Goal: Submit feedback/report problem

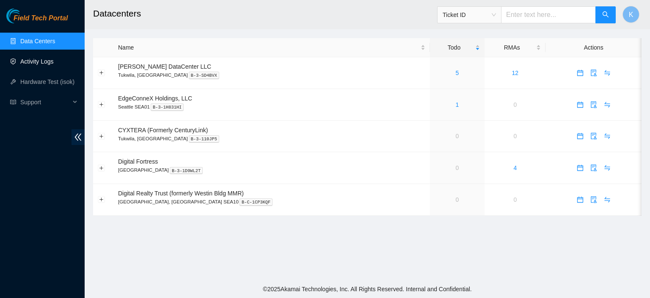
click at [50, 64] on link "Activity Logs" at bounding box center [36, 61] width 33 height 7
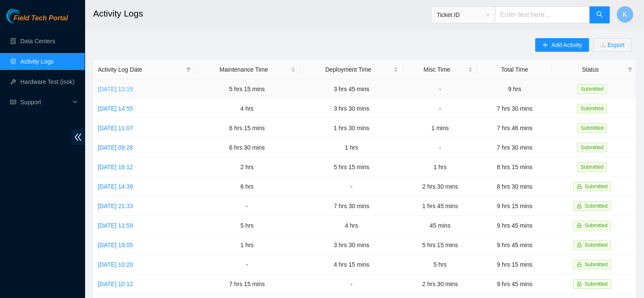
click at [133, 90] on link "[DATE] 13:15" at bounding box center [115, 89] width 35 height 7
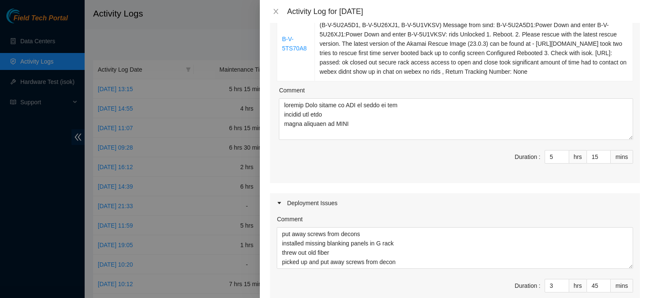
scroll to position [218, 0]
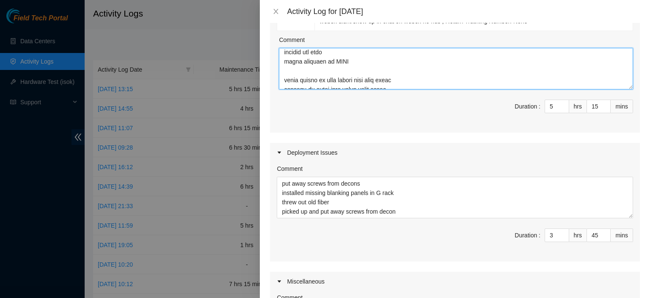
drag, startPoint x: 284, startPoint y: 55, endPoint x: 396, endPoint y: 84, distance: 116.0
click at [396, 84] on textarea "Comment" at bounding box center [456, 69] width 354 height 42
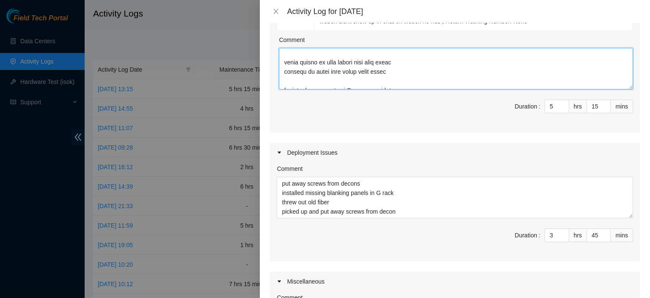
click at [407, 76] on textarea "Comment" at bounding box center [456, 69] width 354 height 42
drag, startPoint x: 351, startPoint y: 75, endPoint x: 266, endPoint y: 47, distance: 89.5
click at [266, 47] on div "Note: This activity log is for informational purposes only. You will not be pai…" at bounding box center [455, 160] width 390 height 275
type textarea "fixed server in rack lifted back into rails updates in webex chat about field t…"
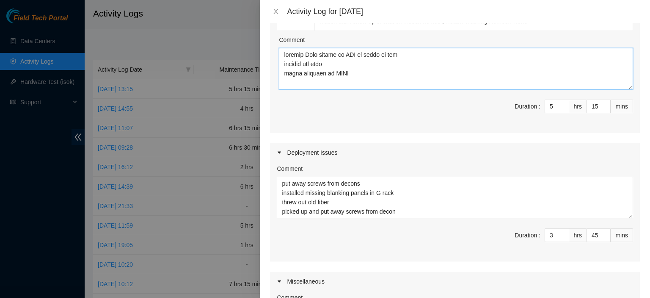
type input "9"
type input "0"
click at [296, 65] on textarea "Comment" at bounding box center [456, 69] width 354 height 42
type textarea "fixed server in rack lifted back into rails updates in webex chat about field t…"
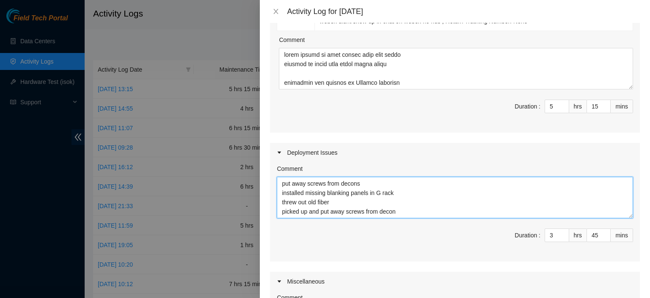
click at [281, 179] on textarea "put away screws from decons installed missing blanking panels in G rack threw o…" at bounding box center [455, 198] width 357 height 42
type textarea "put away screws from decons installed missing blanking panels in G rack threw o…"
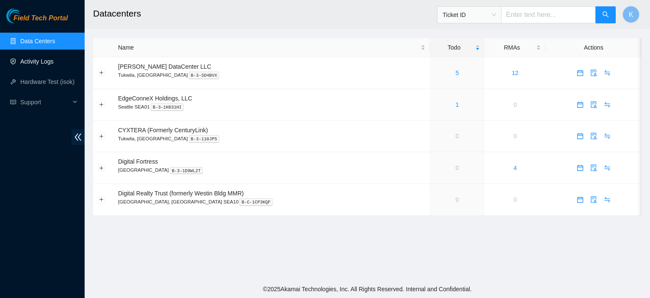
click at [39, 62] on link "Activity Logs" at bounding box center [36, 61] width 33 height 7
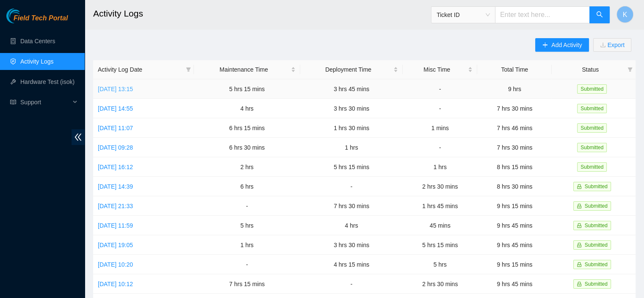
click at [133, 88] on link "[DATE] 13:15" at bounding box center [115, 89] width 35 height 7
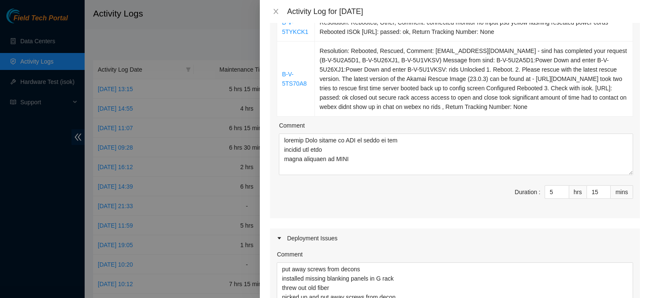
scroll to position [166, 0]
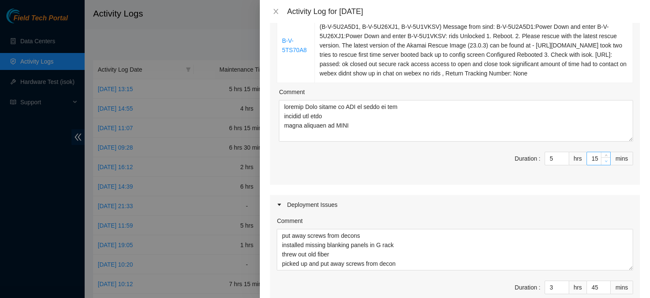
type input "14"
type input "59"
click at [605, 160] on icon "down" at bounding box center [606, 161] width 3 height 3
type input "13"
type input "58"
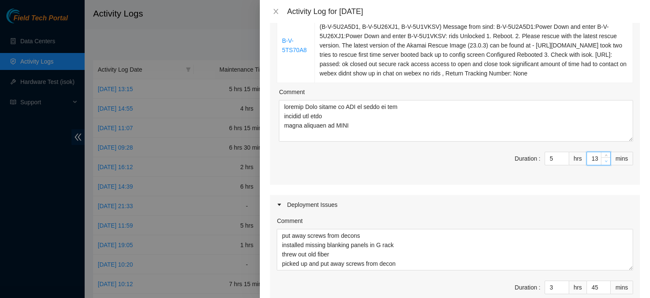
click at [605, 160] on icon "down" at bounding box center [606, 161] width 3 height 3
type input "12"
type input "57"
click at [605, 160] on icon "down" at bounding box center [606, 161] width 3 height 3
type input "11"
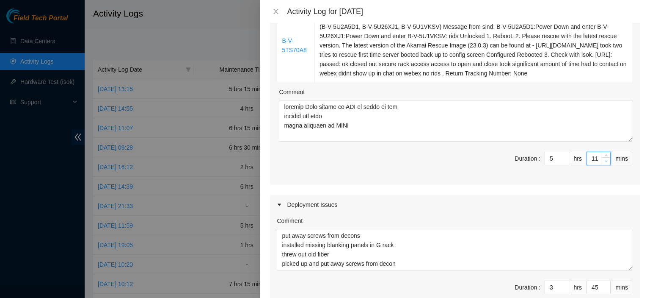
type input "56"
click at [605, 160] on icon "down" at bounding box center [606, 161] width 3 height 3
type input "10"
type input "55"
click at [605, 160] on icon "down" at bounding box center [606, 161] width 3 height 3
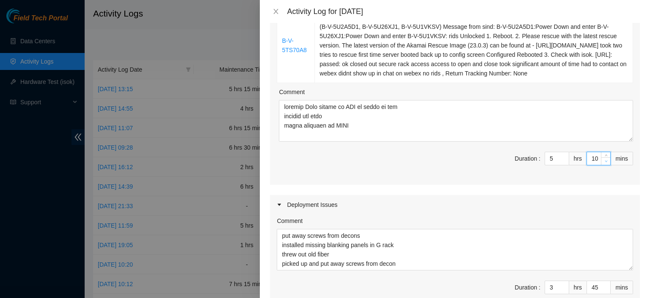
type input "9"
type input "54"
click at [605, 160] on icon "down" at bounding box center [606, 161] width 3 height 3
type input "8"
type input "53"
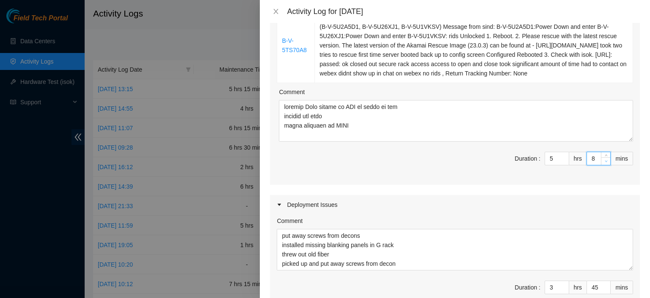
click at [605, 160] on icon "down" at bounding box center [606, 161] width 3 height 3
type input "7"
type input "52"
type input "6"
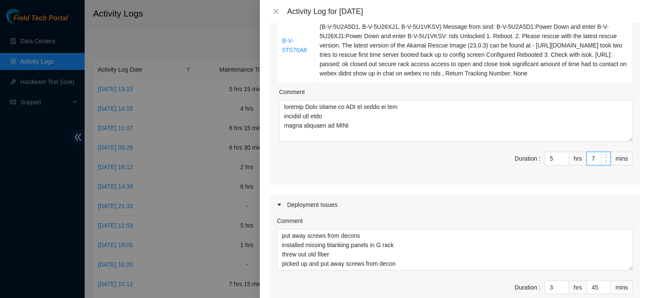
type input "51"
click at [605, 160] on icon "down" at bounding box center [606, 161] width 3 height 3
type input "5"
type input "50"
click at [605, 160] on icon "down" at bounding box center [606, 161] width 3 height 3
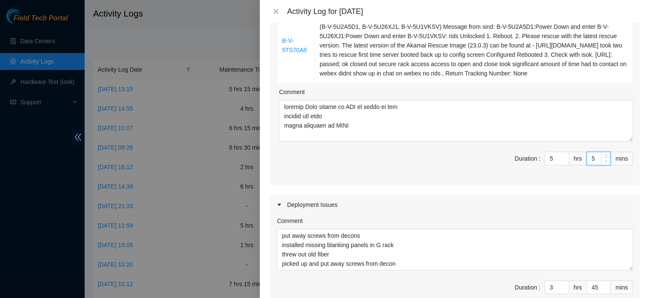
type input "4"
type input "49"
click at [605, 160] on icon "down" at bounding box center [606, 161] width 3 height 3
type input "3"
type input "48"
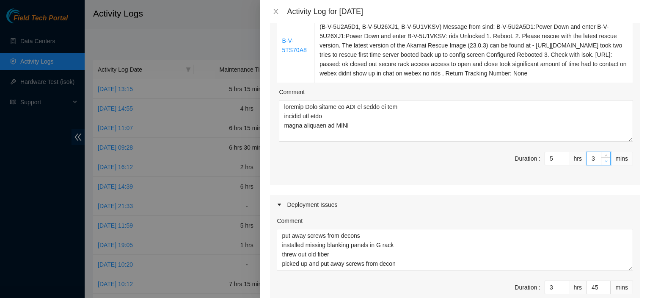
click at [605, 160] on icon "down" at bounding box center [606, 161] width 3 height 3
type input "2"
type input "47"
click at [605, 160] on icon "down" at bounding box center [606, 161] width 3 height 3
type input "1"
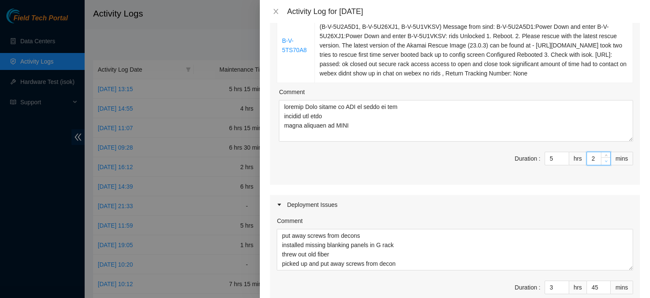
type input "46"
click at [605, 160] on icon "down" at bounding box center [606, 161] width 3 height 3
type input "0"
type input "45"
click at [605, 160] on icon "down" at bounding box center [606, 161] width 3 height 3
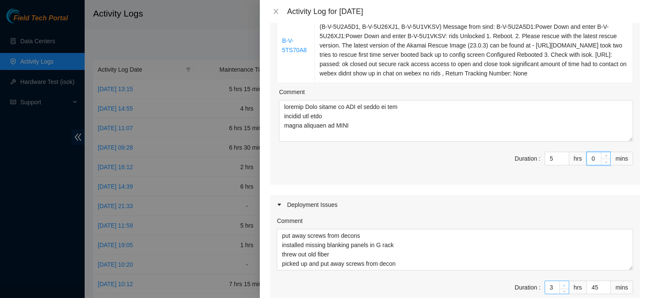
type input "4"
type input "9"
click at [562, 282] on span "up" at bounding box center [564, 284] width 5 height 5
type input "44"
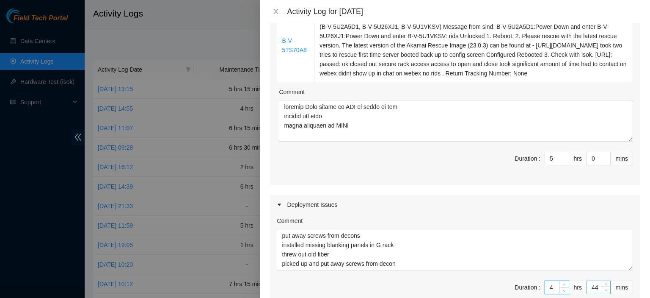
click at [605, 289] on icon "down" at bounding box center [606, 289] width 3 height 3
type input "43"
click at [605, 289] on icon "down" at bounding box center [606, 289] width 3 height 3
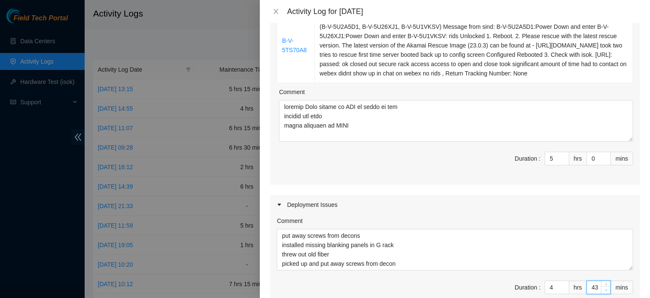
type input "42"
click at [605, 289] on icon "down" at bounding box center [606, 289] width 3 height 3
type input "41"
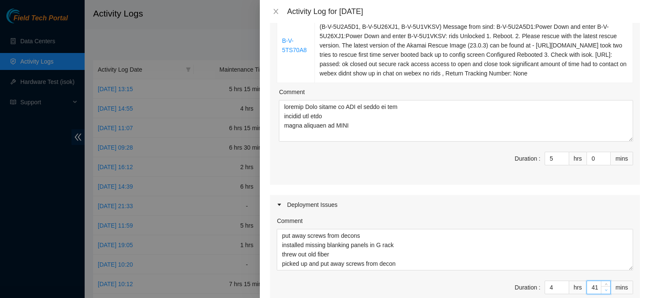
type input "40"
click at [605, 289] on icon "down" at bounding box center [606, 289] width 3 height 3
type input "39"
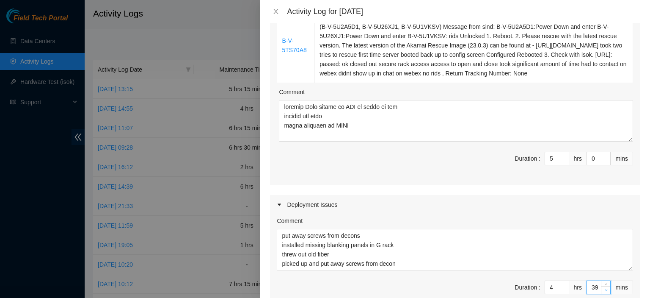
click at [605, 289] on icon "down" at bounding box center [606, 289] width 3 height 3
type input "38"
click at [605, 289] on icon "down" at bounding box center [606, 289] width 3 height 3
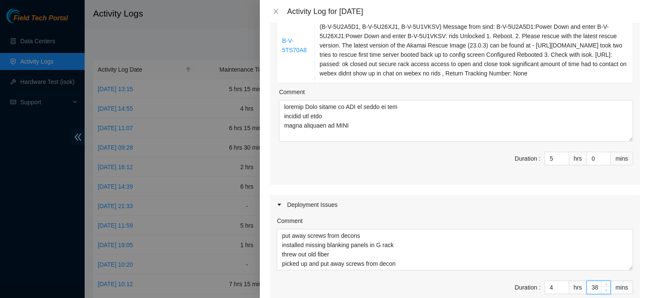
type input "37"
type input "36"
click at [605, 289] on icon "down" at bounding box center [606, 289] width 3 height 3
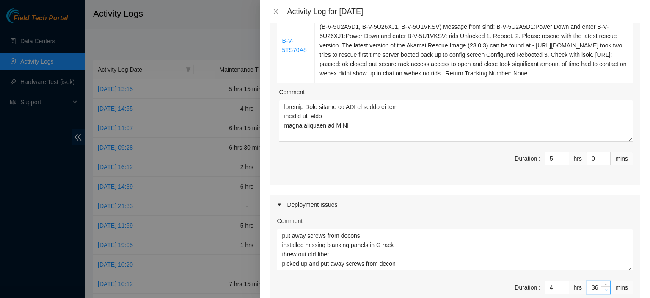
type input "35"
click at [605, 289] on icon "down" at bounding box center [606, 289] width 3 height 3
type input "34"
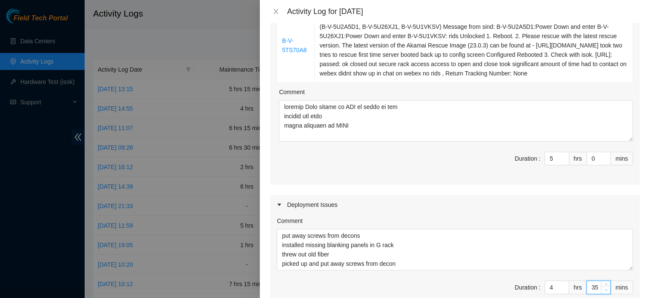
type input "34"
click at [605, 289] on icon "down" at bounding box center [606, 289] width 3 height 3
type input "33"
click at [605, 289] on icon "down" at bounding box center [606, 289] width 3 height 3
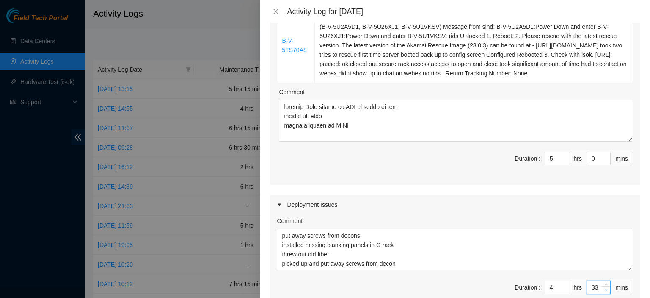
type input "32"
click at [605, 289] on icon "down" at bounding box center [606, 289] width 3 height 3
type input "31"
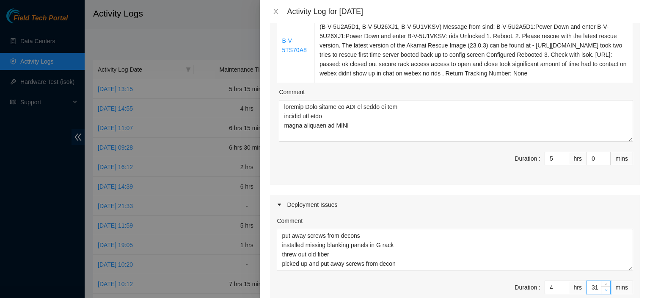
type input "30"
click at [605, 289] on icon "down" at bounding box center [606, 289] width 3 height 3
type input "29"
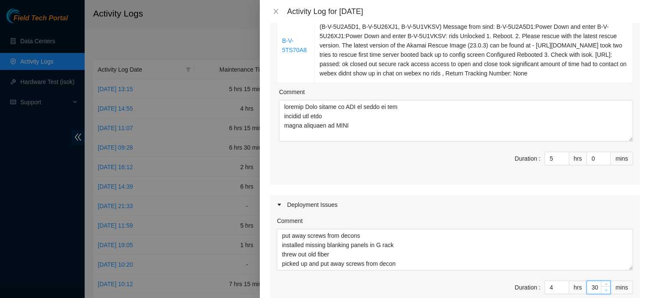
type input "29"
click at [605, 289] on icon "down" at bounding box center [606, 289] width 3 height 3
type input "28"
click at [605, 289] on icon "down" at bounding box center [606, 289] width 3 height 3
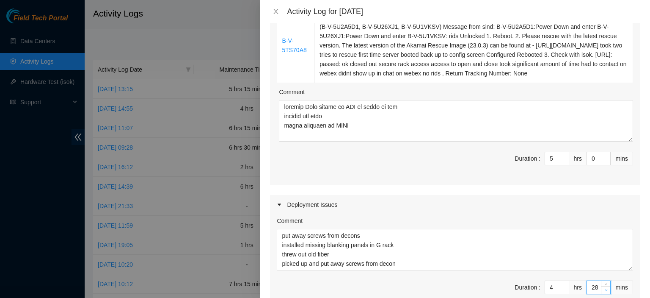
type input "27"
click at [605, 289] on icon "down" at bounding box center [606, 289] width 3 height 3
type input "26"
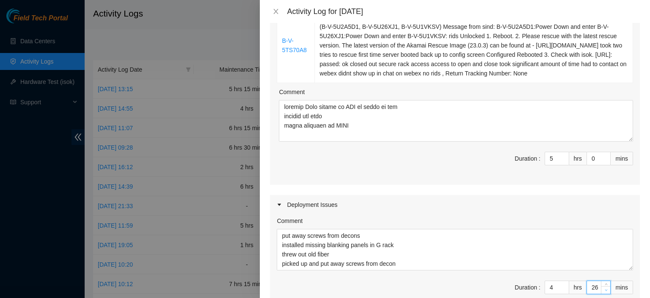
type input "25"
click at [605, 289] on icon "down" at bounding box center [606, 289] width 3 height 3
type input "24"
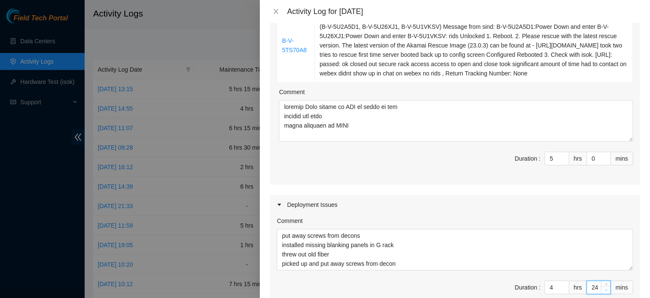
click at [605, 289] on icon "down" at bounding box center [606, 289] width 3 height 3
type input "23"
click at [605, 289] on icon "down" at bounding box center [606, 289] width 3 height 3
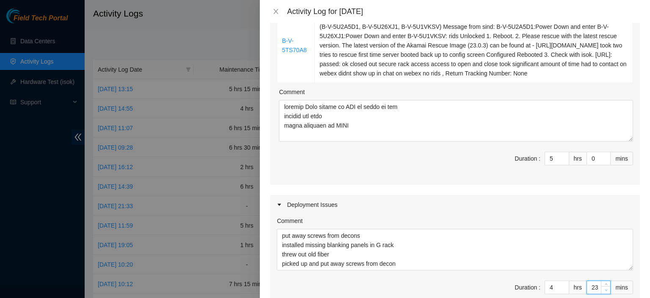
type input "22"
type input "21"
click at [605, 289] on icon "down" at bounding box center [606, 289] width 3 height 3
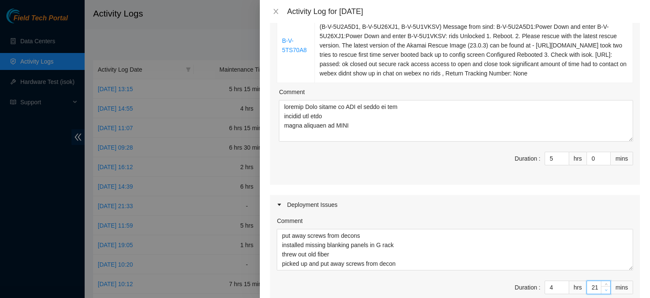
click at [605, 289] on icon "down" at bounding box center [606, 289] width 3 height 3
type input "20"
click at [605, 289] on icon "down" at bounding box center [606, 289] width 3 height 3
type input "19"
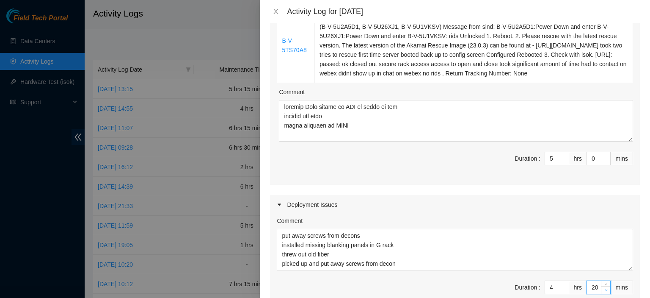
type input "19"
click at [605, 289] on icon "down" at bounding box center [606, 289] width 3 height 3
type input "18"
click at [605, 289] on icon "down" at bounding box center [606, 289] width 3 height 3
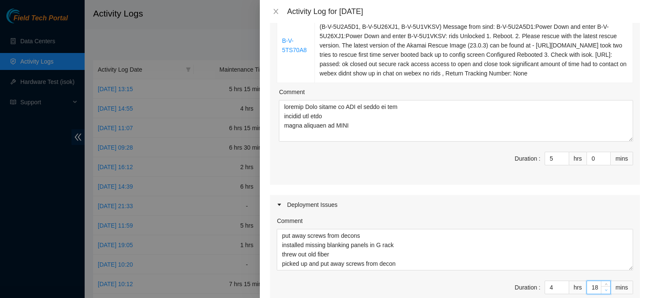
type input "17"
click at [605, 289] on icon "down" at bounding box center [606, 289] width 3 height 3
type input "16"
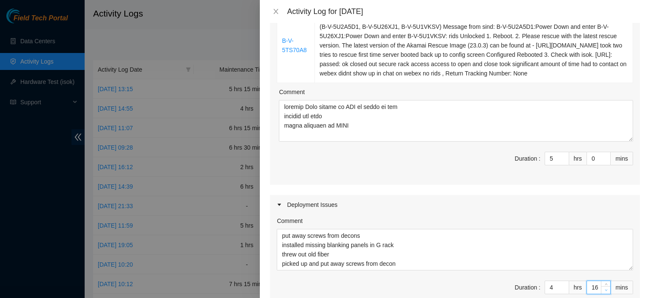
click at [605, 289] on icon "down" at bounding box center [606, 289] width 3 height 3
type input "15"
click at [605, 289] on icon "down" at bounding box center [606, 289] width 3 height 3
type input "14"
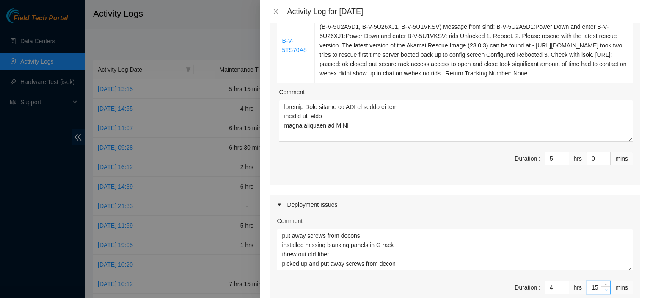
type input "14"
click at [605, 289] on icon "down" at bounding box center [606, 289] width 3 height 3
type input "13"
click at [605, 289] on icon "down" at bounding box center [606, 289] width 3 height 3
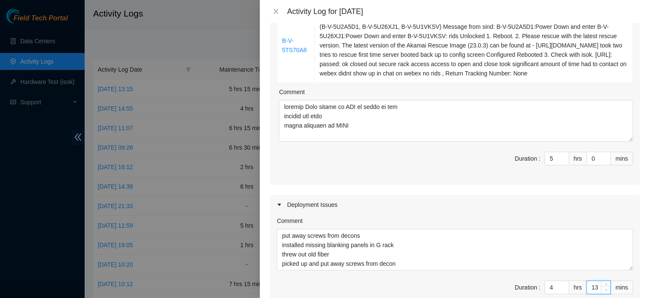
type input "12"
click at [605, 289] on icon "down" at bounding box center [606, 289] width 3 height 3
type input "11"
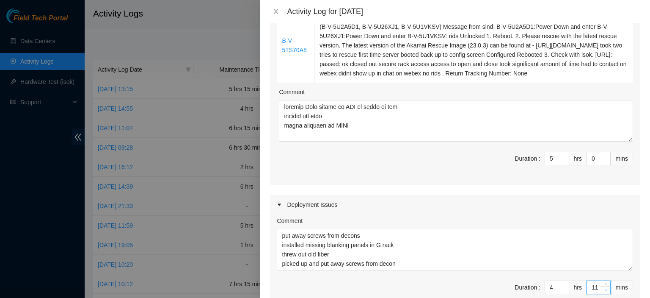
click at [605, 289] on icon "down" at bounding box center [606, 289] width 3 height 3
type input "10"
click at [605, 289] on icon "down" at bounding box center [606, 289] width 3 height 3
type input "9"
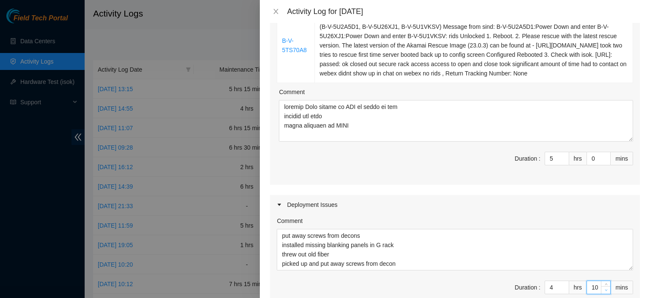
type input "9"
type input "8"
click at [605, 289] on icon "down" at bounding box center [606, 289] width 3 height 3
type input "7"
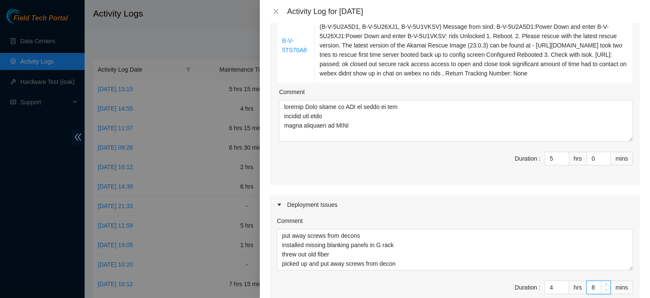
type input "7"
click at [605, 289] on icon "down" at bounding box center [606, 289] width 3 height 3
type input "6"
click at [605, 289] on icon "down" at bounding box center [606, 289] width 3 height 3
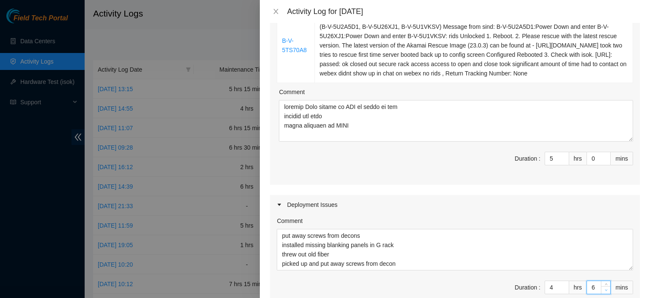
type input "5"
click at [605, 289] on icon "down" at bounding box center [606, 289] width 3 height 3
type input "4"
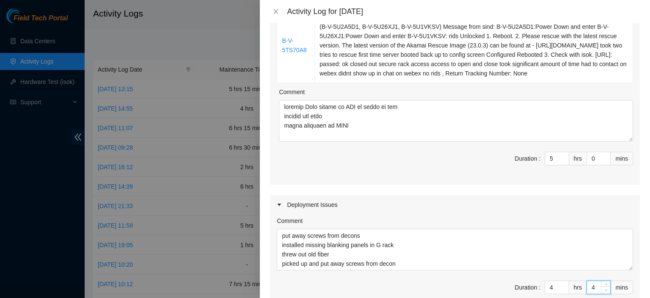
click at [605, 289] on icon "down" at bounding box center [606, 289] width 3 height 3
type input "3"
click at [605, 289] on icon "down" at bounding box center [606, 289] width 3 height 3
type input "2"
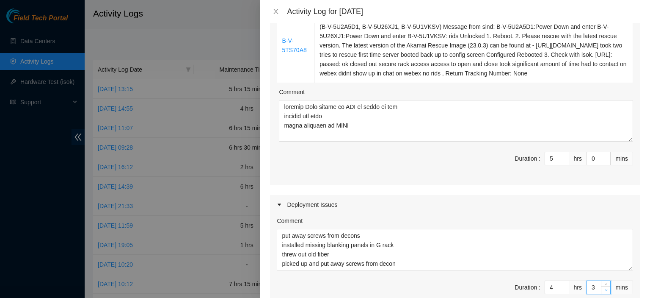
type input "2"
click at [605, 289] on icon "down" at bounding box center [606, 289] width 3 height 3
type input "1"
click at [605, 288] on icon "down" at bounding box center [606, 289] width 3 height 3
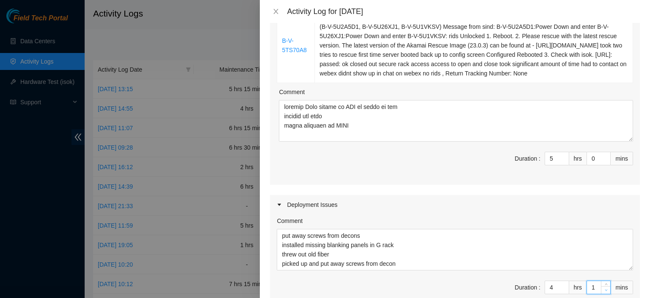
type input "0"
click at [605, 289] on icon "down" at bounding box center [606, 289] width 3 height 3
type input "5"
type input "10"
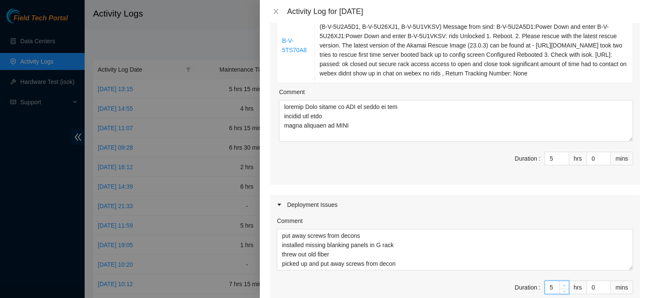
click at [563, 284] on icon "up" at bounding box center [564, 285] width 3 height 3
type input "4"
type input "9"
click at [563, 161] on icon "down" at bounding box center [564, 161] width 3 height 3
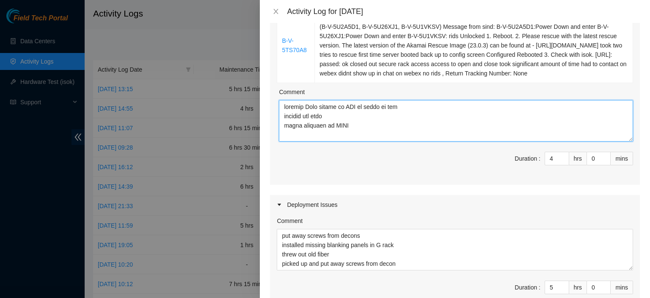
drag, startPoint x: 352, startPoint y: 128, endPoint x: 266, endPoint y: 106, distance: 89.3
click at [266, 106] on div "Note: This activity log is for informational purposes only. You will not be pai…" at bounding box center [455, 160] width 390 height 275
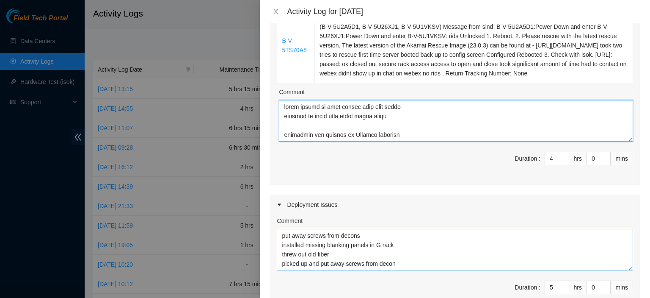
type textarea "fixed server in rack lifted back into rails updates in webex chat about field t…"
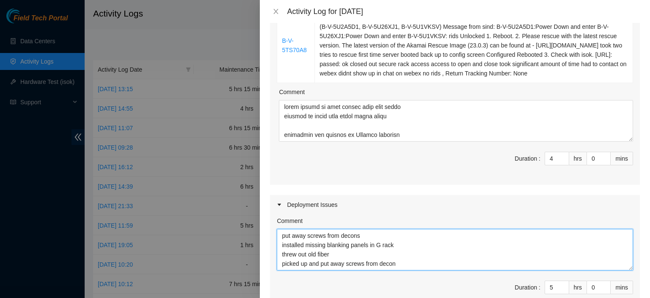
click at [281, 234] on textarea "put away screws from decons installed missing blanking panels in G rack threw o…" at bounding box center [455, 250] width 357 height 42
drag, startPoint x: 288, startPoint y: 233, endPoint x: 280, endPoint y: 237, distance: 8.7
click at [280, 237] on textarea "put away screws from decons installed missing blanking panels in G rack threw o…" at bounding box center [455, 250] width 357 height 42
paste textarea "showing Josh around at DRT at start of day showing the dwdm basic training on O…"
type textarea "showing [PERSON_NAME] around at DRT at start of day showing the dwdm basic trai…"
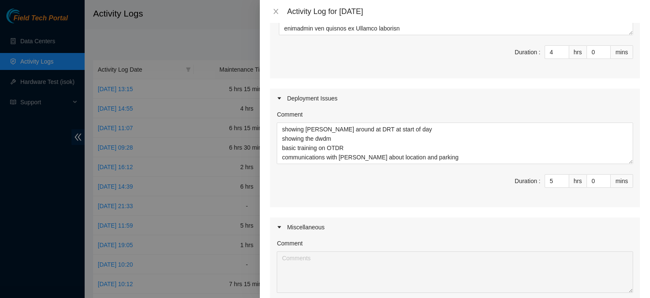
scroll to position [379, 0]
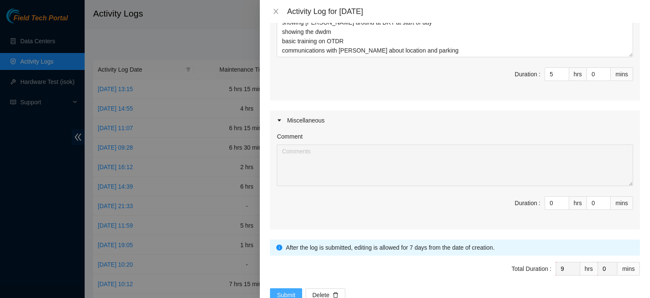
click at [285, 290] on span "Submit" at bounding box center [286, 294] width 19 height 9
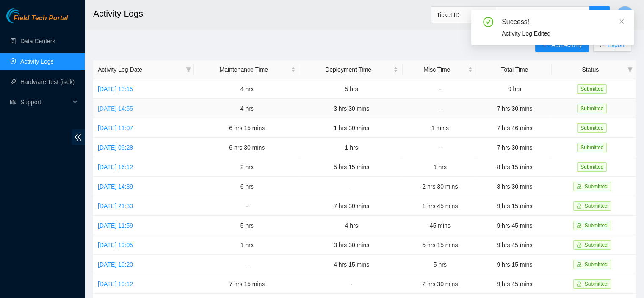
click at [129, 111] on link "[DATE] 14:55" at bounding box center [115, 108] width 35 height 7
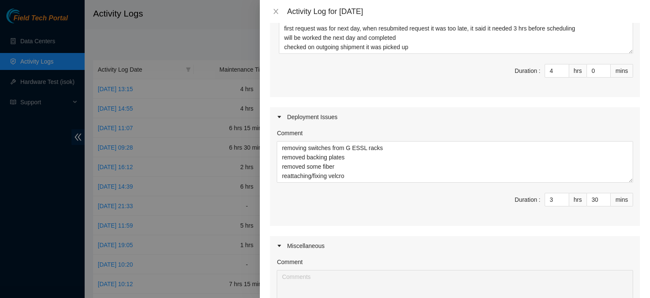
scroll to position [222, 0]
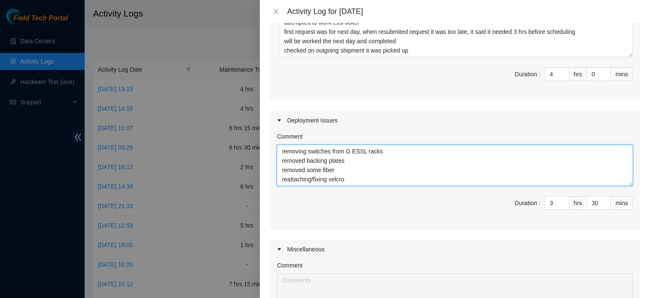
click at [348, 181] on textarea "removing switches from G ESSL racks removed backing plates removed some fiber r…" at bounding box center [455, 165] width 357 height 42
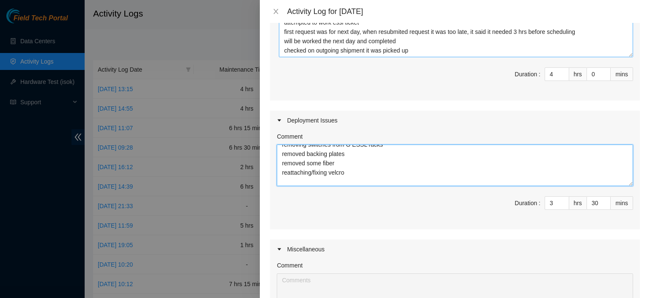
type textarea "removing switches from G ESSL racks removed backing plates removed some fiber r…"
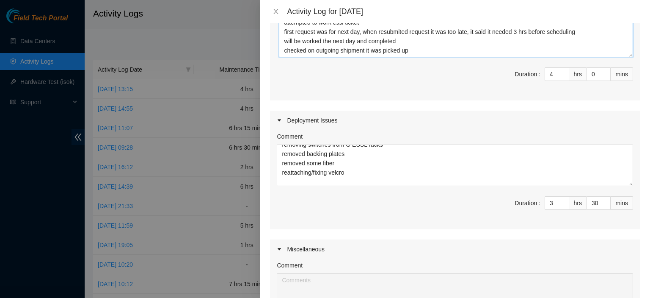
click at [426, 53] on textarea "attempted to work essl ticket first request was for next day, when resubmited r…" at bounding box center [456, 37] width 354 height 42
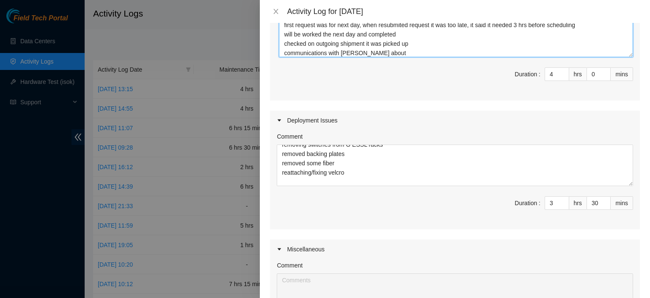
click at [374, 54] on textarea "attempted to work essl ticket first request was for next day, when resubmited r…" at bounding box center [456, 37] width 354 height 42
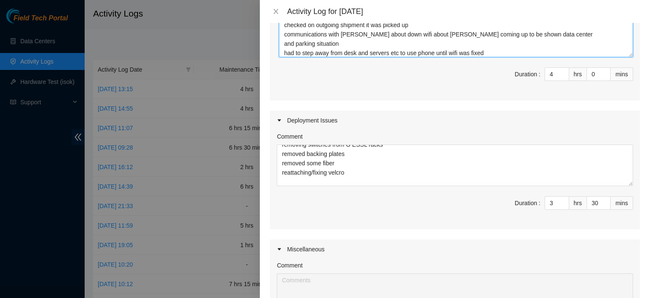
scroll to position [35, 0]
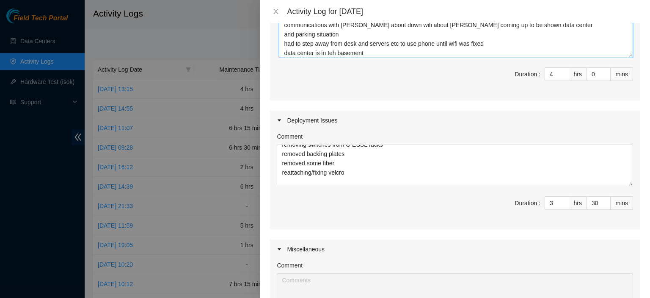
click at [334, 52] on textarea "attempted to work essl ticket first request was for next day, when resubmited r…" at bounding box center [456, 37] width 354 height 42
drag, startPoint x: 377, startPoint y: 53, endPoint x: 369, endPoint y: 49, distance: 9.3
click at [369, 49] on textarea "attempted to work essl ticket first request was for next day, when resubmited r…" at bounding box center [456, 37] width 354 height 42
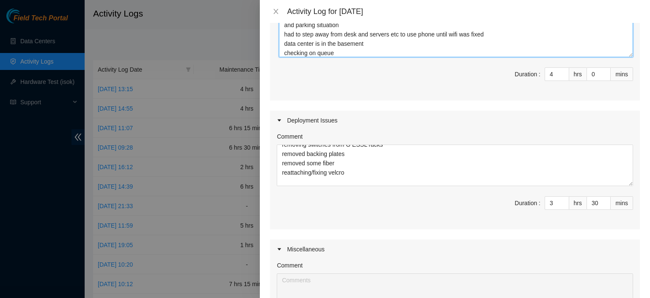
type textarea "attempted to work essl ticket first request was for next day, when resubmited r…"
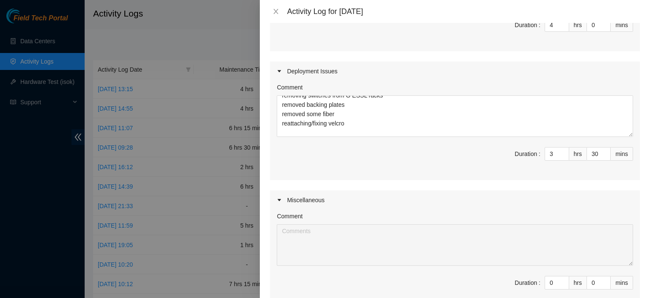
scroll to position [251, 0]
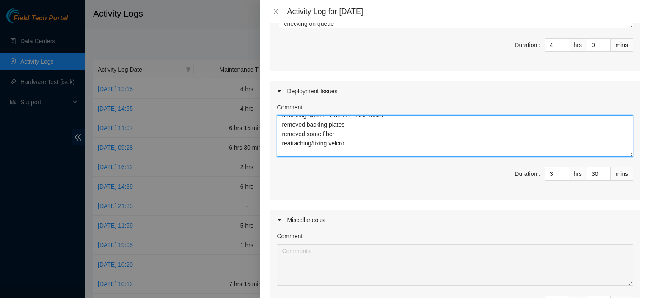
click at [400, 151] on textarea "removing switches from G ESSL racks removed backing plates removed some fiber r…" at bounding box center [455, 136] width 357 height 42
type textarea "removing switches from G ESSL racks removed backing plates removed some fiber r…"
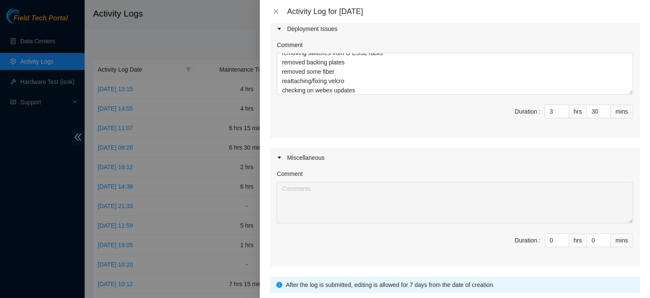
scroll to position [372, 0]
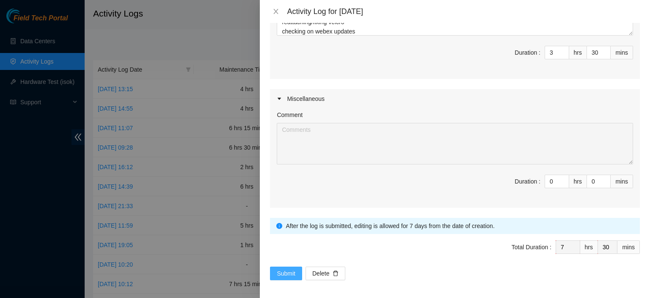
click at [283, 270] on span "Submit" at bounding box center [286, 272] width 19 height 9
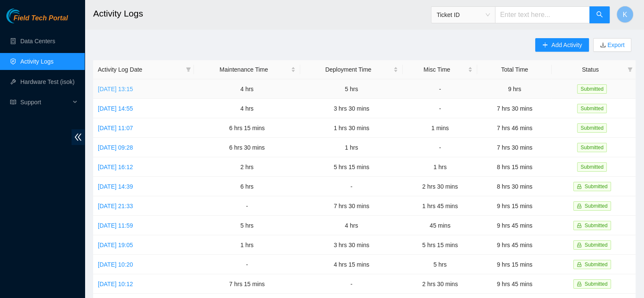
click at [122, 89] on link "[DATE] 13:15" at bounding box center [115, 89] width 35 height 7
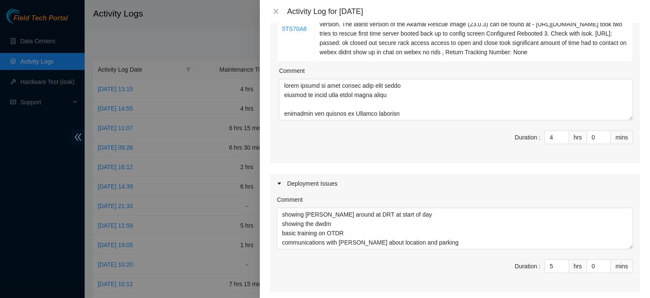
scroll to position [185, 0]
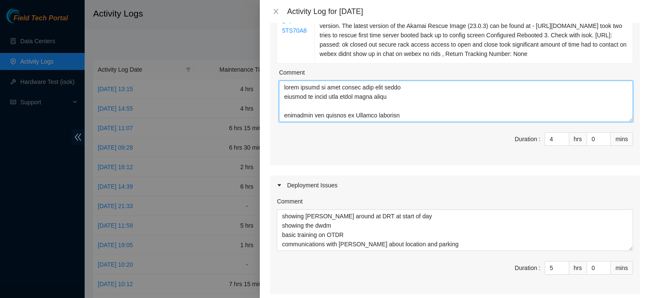
click at [371, 92] on textarea "Comment" at bounding box center [456, 101] width 354 height 42
type textarea "fixing work logs updating with new instructions on time reporting fixed server …"
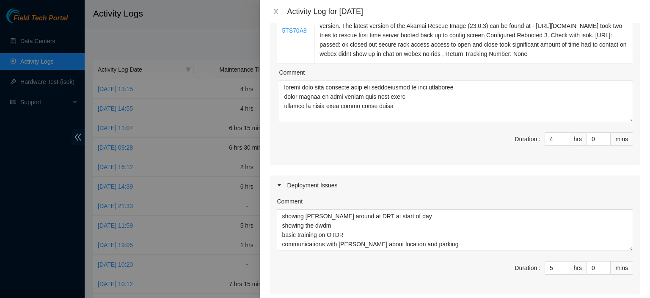
scroll to position [401, 0]
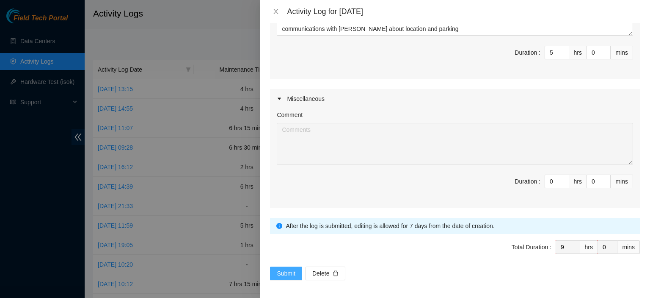
click at [280, 269] on span "Submit" at bounding box center [286, 272] width 19 height 9
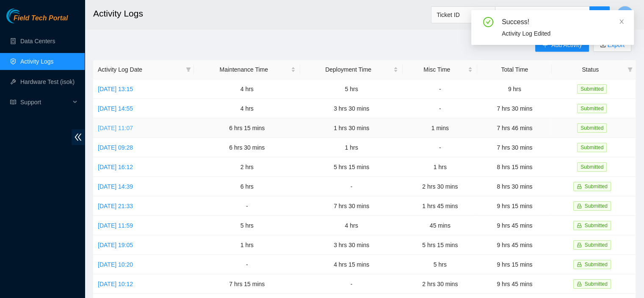
click at [133, 130] on link "[DATE] 11:07" at bounding box center [115, 128] width 35 height 7
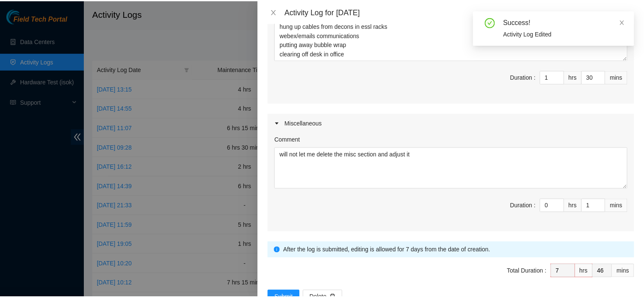
scroll to position [454, 0]
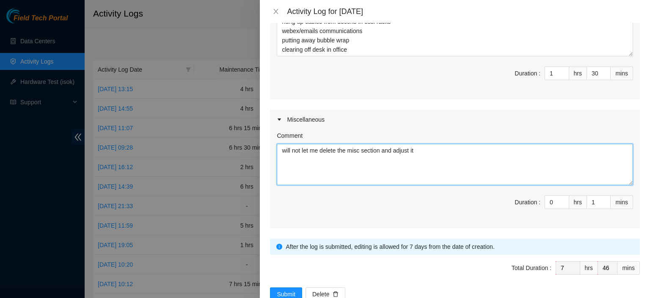
drag, startPoint x: 382, startPoint y: 138, endPoint x: 247, endPoint y: 135, distance: 134.7
click at [247, 135] on div "Activity Log for 13-08-2025 Note: This activity log is for informational purpos…" at bounding box center [325, 149] width 650 height 298
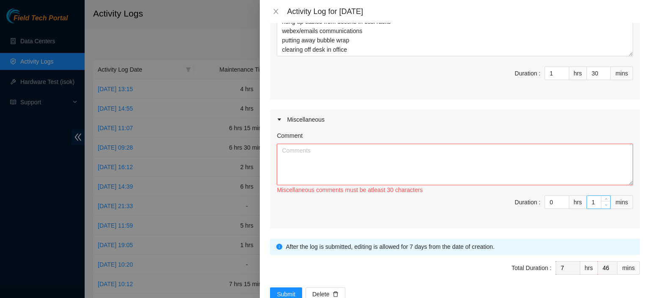
click at [604, 202] on span "down" at bounding box center [606, 204] width 5 height 5
type input "0"
type input "45"
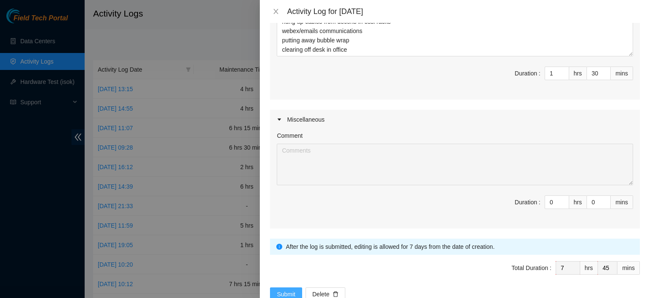
click at [285, 289] on span "Submit" at bounding box center [286, 293] width 19 height 9
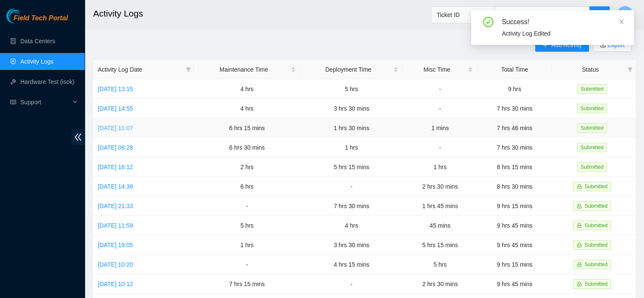
click at [133, 128] on link "[DATE] 11:07" at bounding box center [115, 128] width 35 height 7
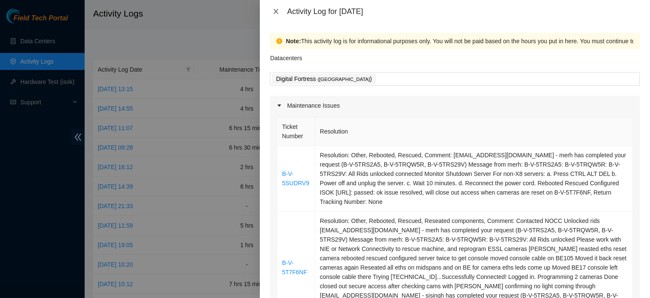
click at [279, 12] on icon "close" at bounding box center [276, 11] width 7 height 7
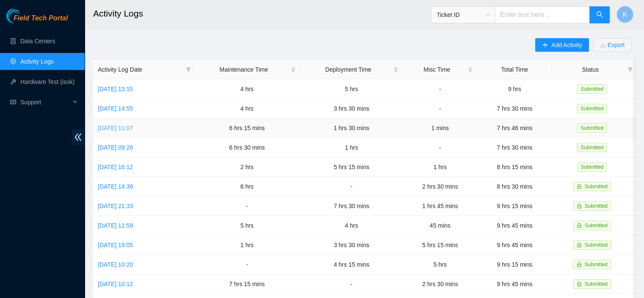
click at [133, 131] on link "[DATE] 11:07" at bounding box center [115, 128] width 35 height 7
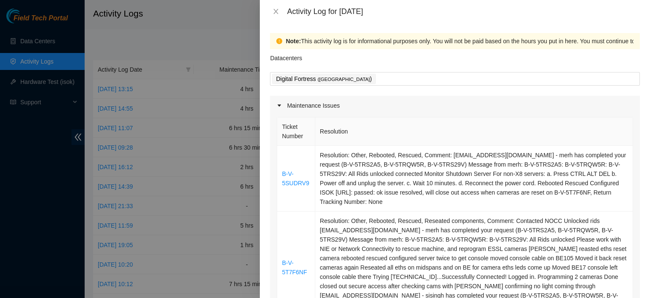
scroll to position [466, 0]
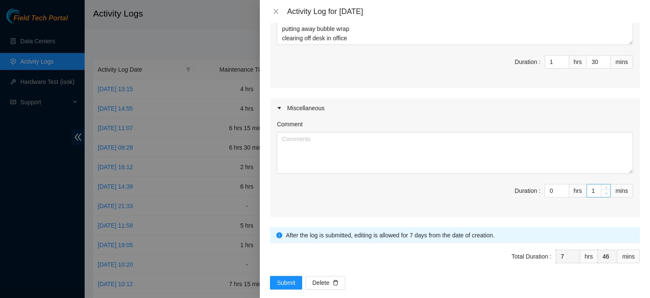
type input "0"
type input "45"
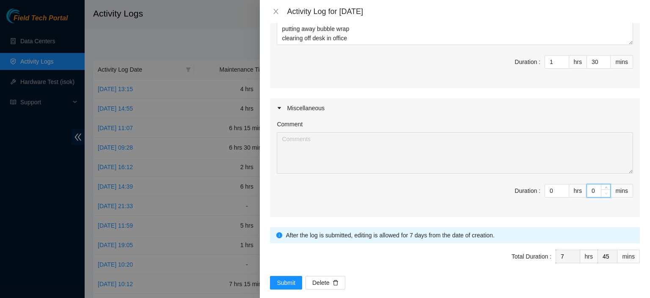
click at [601, 189] on span "Decrease Value" at bounding box center [605, 193] width 9 height 8
click at [287, 278] on span "Submit" at bounding box center [286, 282] width 19 height 9
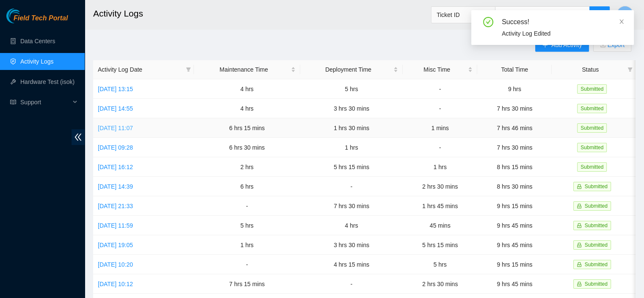
click at [117, 129] on link "[DATE] 11:07" at bounding box center [115, 128] width 35 height 7
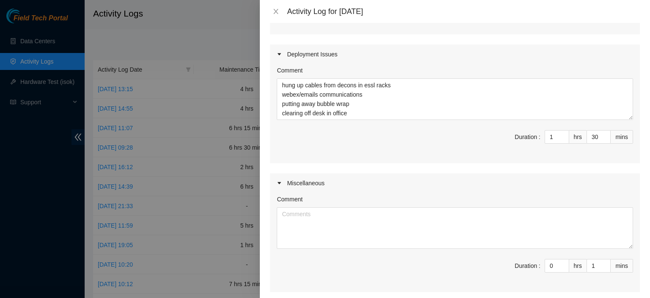
scroll to position [389, 0]
type input "29"
type input "45"
click at [604, 139] on span "down" at bounding box center [606, 141] width 5 height 5
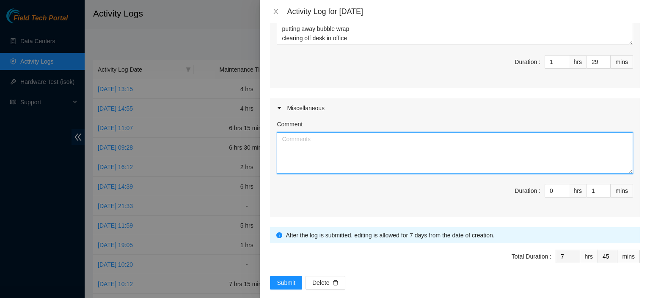
click at [365, 153] on textarea "Comment" at bounding box center [455, 153] width 357 height 42
type textarea "would not allow me to delete left with this way to not mess up time recording"
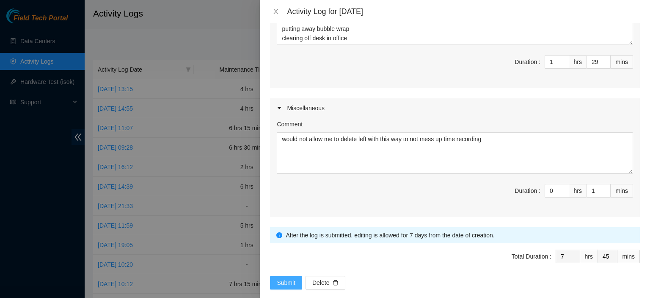
click at [289, 278] on span "Submit" at bounding box center [286, 282] width 19 height 9
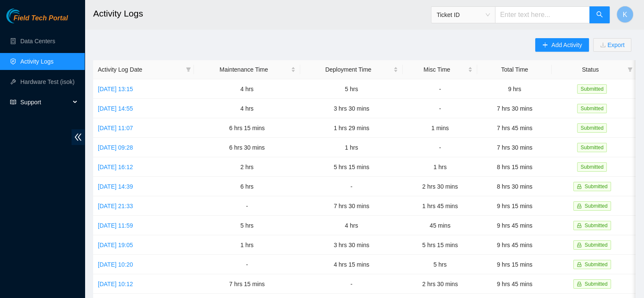
click at [69, 106] on span "Support" at bounding box center [45, 102] width 50 height 17
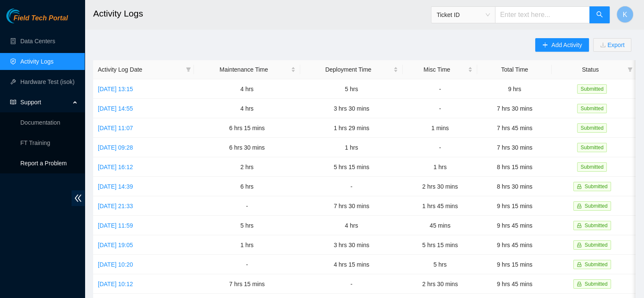
click at [48, 163] on p "Report a Problem" at bounding box center [49, 163] width 58 height 17
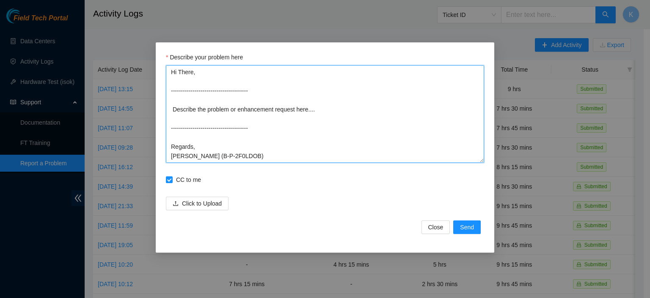
click at [234, 80] on textarea "Hi There, --------------------------------------- Describe the problem or enhan…" at bounding box center [325, 113] width 318 height 97
click at [319, 116] on textarea "Hi There, Issue with activity log. --------------------------------------- Desc…" at bounding box center [325, 113] width 318 height 97
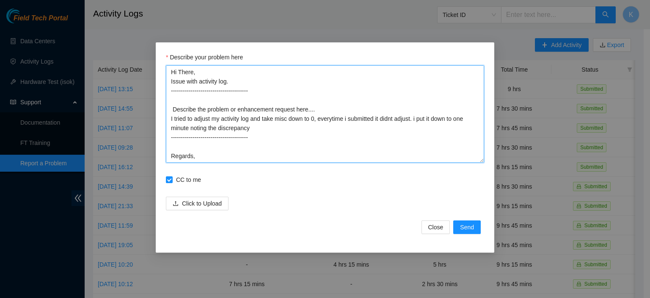
click at [337, 122] on textarea "Hi There, Issue with activity log. --------------------------------------- Desc…" at bounding box center [325, 113] width 318 height 97
click at [391, 122] on textarea "Hi There, Issue with activity log. --------------------------------------- Desc…" at bounding box center [325, 113] width 318 height 97
click at [253, 131] on textarea "Hi There, Issue with activity log. --------------------------------------- Desc…" at bounding box center [325, 113] width 318 height 97
click at [352, 123] on textarea "Hi There, Issue with activity log. --------------------------------------- Desc…" at bounding box center [325, 113] width 318 height 97
click at [189, 129] on textarea "Hi There, Issue with activity log. --------------------------------------- Desc…" at bounding box center [325, 113] width 318 height 97
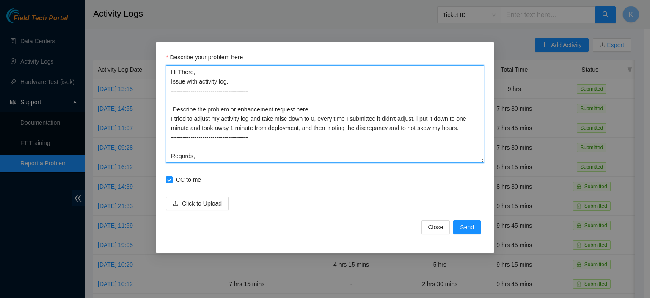
click at [465, 130] on textarea "Hi There, Issue with activity log. --------------------------------------- Desc…" at bounding box center [325, 113] width 318 height 97
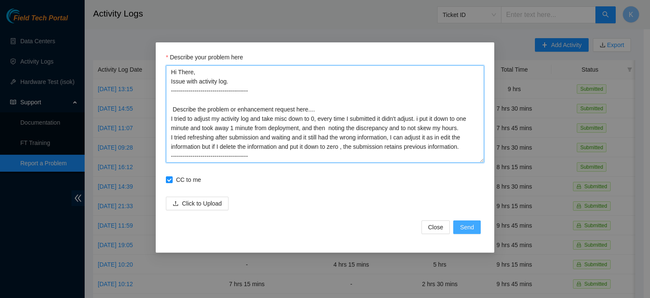
type textarea "Hi There, Issue with activity log. --------------------------------------- Desc…"
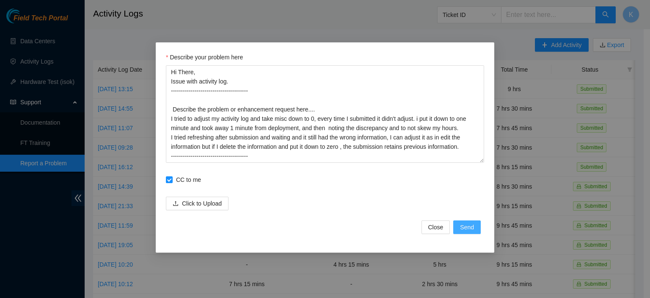
click at [468, 225] on span "Send" at bounding box center [467, 226] width 14 height 9
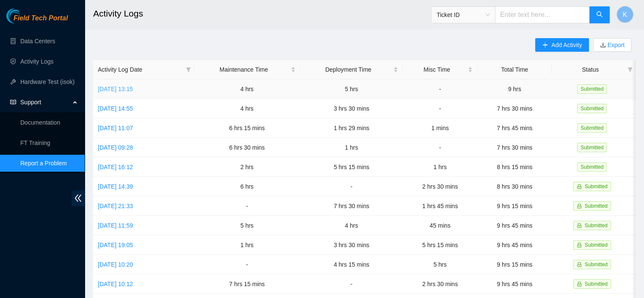
click at [133, 88] on link "[DATE] 13:15" at bounding box center [115, 89] width 35 height 7
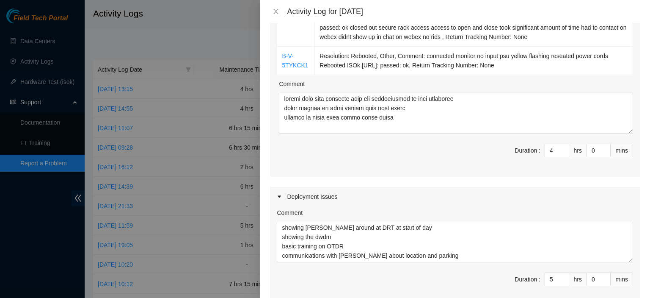
scroll to position [171, 0]
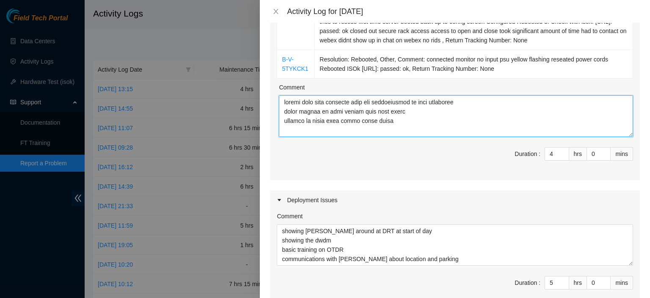
click at [344, 95] on textarea "Comment" at bounding box center [456, 116] width 354 height 42
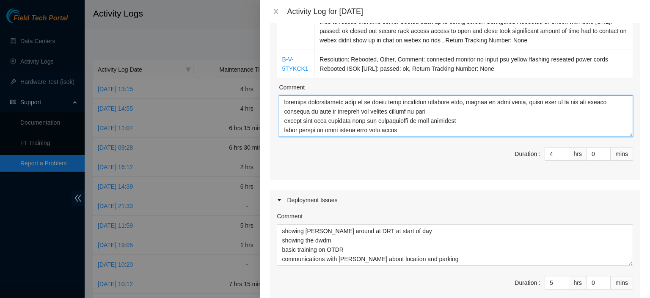
click at [377, 111] on textarea "Comment" at bounding box center [456, 116] width 354 height 42
click at [434, 130] on textarea "Comment" at bounding box center [456, 116] width 354 height 42
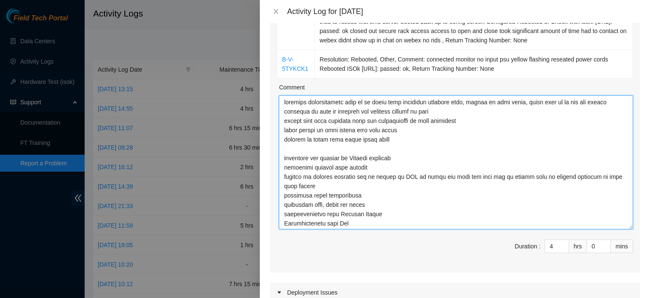
drag, startPoint x: 624, startPoint y: 131, endPoint x: 619, endPoint y: 224, distance: 92.4
click at [619, 224] on textarea "Comment" at bounding box center [456, 162] width 354 height 134
click at [367, 203] on textarea "Comment" at bounding box center [456, 162] width 354 height 134
click at [369, 223] on textarea "Comment" at bounding box center [456, 162] width 354 height 134
type textarea "informed documentation team of an error when adjusting activity logs, unable to…"
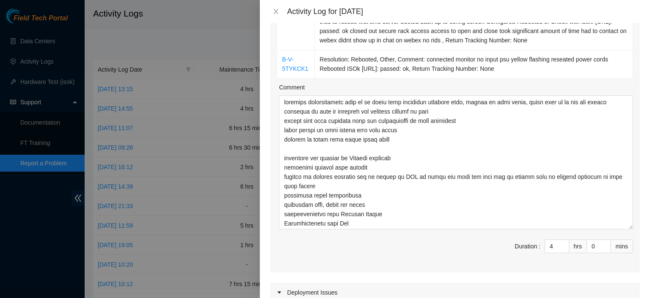
click at [401, 237] on div "Ticket Number Resolution B-V-5TS70A8 Resolution: Rebooted, Rescued, Comment: [E…" at bounding box center [455, 109] width 370 height 328
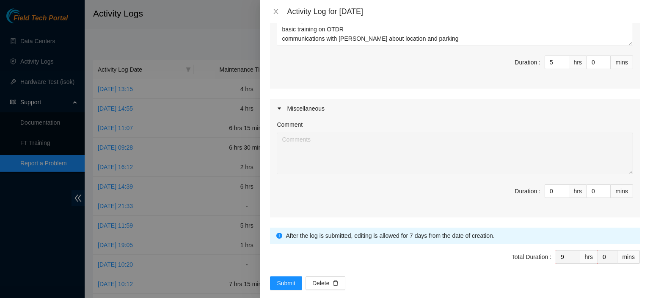
scroll to position [493, 0]
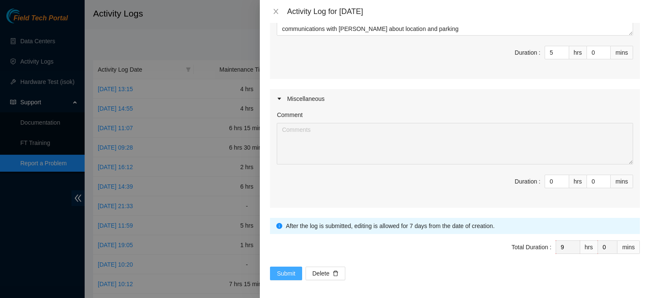
click at [285, 271] on span "Submit" at bounding box center [286, 272] width 19 height 9
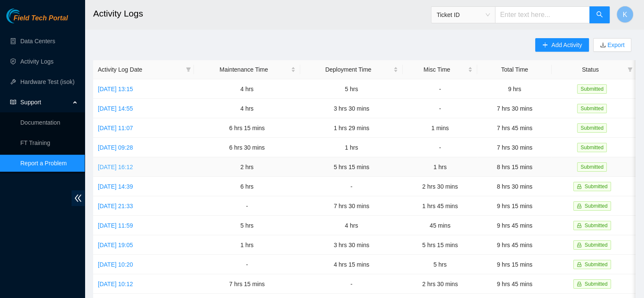
click at [132, 168] on link "[DATE] 16:12" at bounding box center [115, 166] width 35 height 7
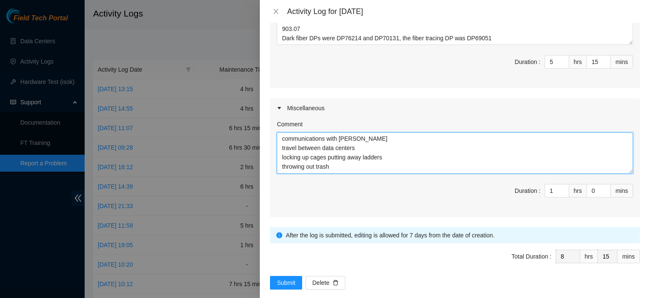
scroll to position [0, 0]
drag, startPoint x: 390, startPoint y: 162, endPoint x: 270, endPoint y: 115, distance: 129.7
click at [270, 115] on div "Note: This activity log is for informational purposes only. You will not be pai…" at bounding box center [455, 160] width 390 height 275
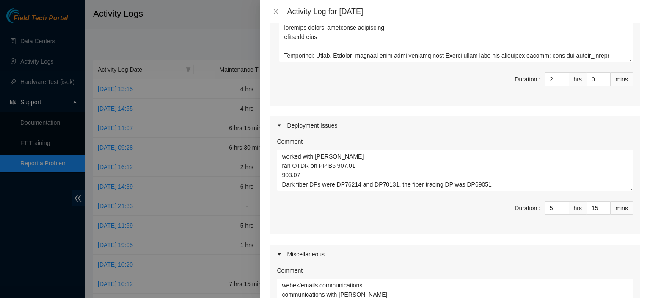
scroll to position [426, 0]
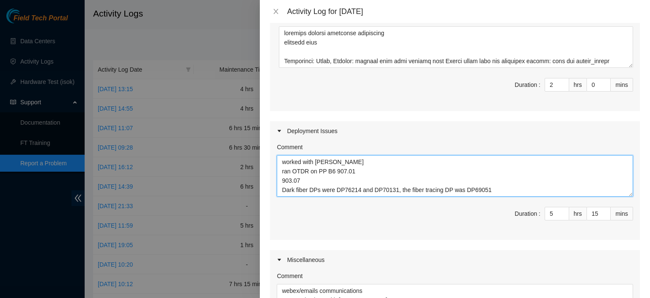
click at [512, 182] on textarea "worked with [PERSON_NAME] ran OTDR on PP B6 907.01 903.07 Dark fiber DPs were D…" at bounding box center [455, 176] width 357 height 42
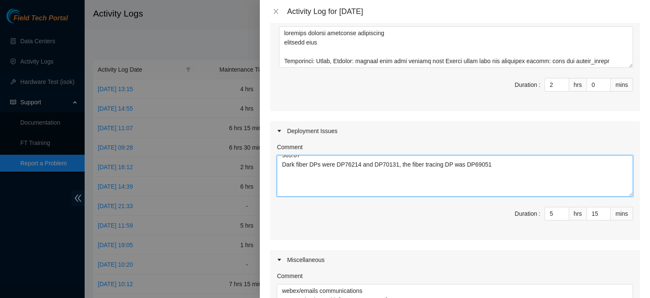
paste textarea "webex/emails communications communications with [PERSON_NAME] travel between da…"
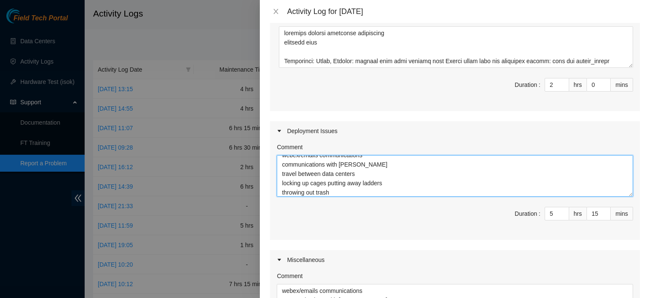
type textarea "worked with [PERSON_NAME] ran OTDR on PP B6 907.01 903.07 Dark fiber DPs were D…"
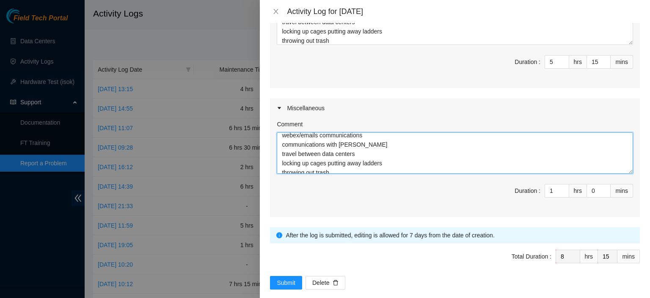
scroll to position [0, 0]
drag, startPoint x: 389, startPoint y: 159, endPoint x: 233, endPoint y: 91, distance: 169.9
click at [233, 91] on div "Activity Log for [DATE] Note: This activity log is for informational purposes o…" at bounding box center [325, 149] width 650 height 298
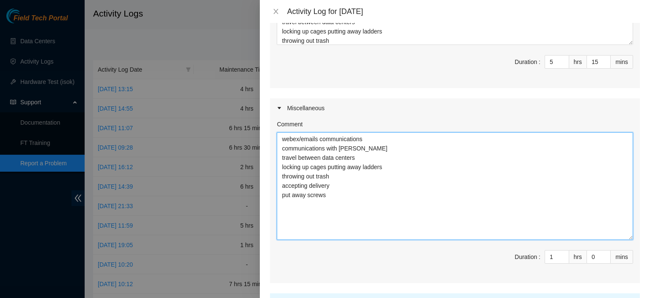
drag, startPoint x: 625, startPoint y: 161, endPoint x: 624, endPoint y: 224, distance: 62.7
click at [625, 230] on textarea "webex/emails communications communications with [PERSON_NAME] travel between da…" at bounding box center [455, 186] width 357 height 108
click at [434, 194] on textarea "webex/emails communications communications with [PERSON_NAME] travel between da…" at bounding box center [455, 187] width 357 height 111
drag, startPoint x: 332, startPoint y: 191, endPoint x: 257, endPoint y: 95, distance: 121.4
click at [257, 95] on div "Activity Log for [DATE] Note: This activity log is for informational purposes o…" at bounding box center [325, 149] width 650 height 298
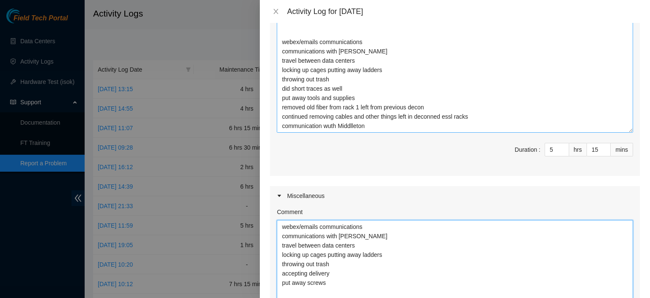
scroll to position [24, 0]
drag, startPoint x: 623, startPoint y: 31, endPoint x: 620, endPoint y: 119, distance: 88.1
click at [620, 119] on textarea "worked with [PERSON_NAME] ran OTDR on PP B6 907.01 903.07 Dark fiber DPs were D…" at bounding box center [455, 67] width 357 height 129
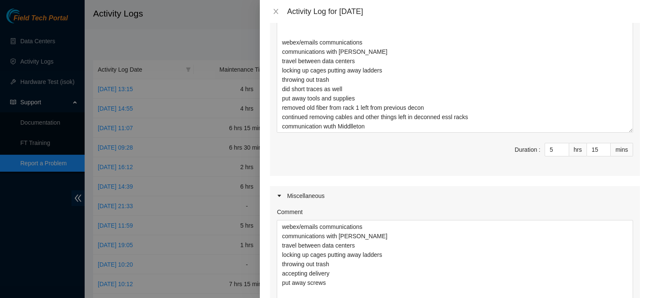
scroll to position [735, 0]
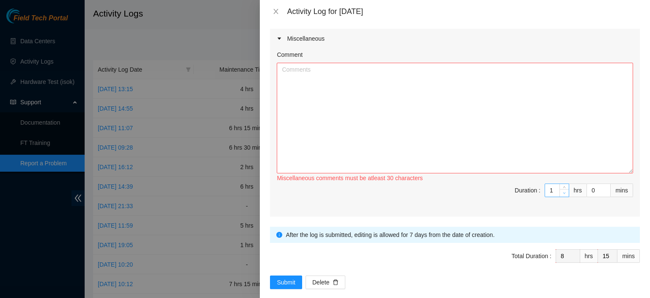
click at [562, 191] on span "down" at bounding box center [564, 193] width 5 height 5
type input "0"
type input "7"
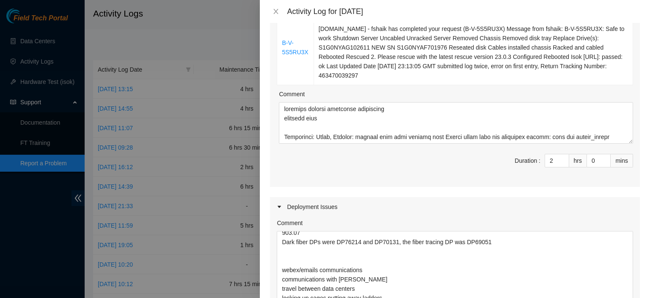
scroll to position [373, 0]
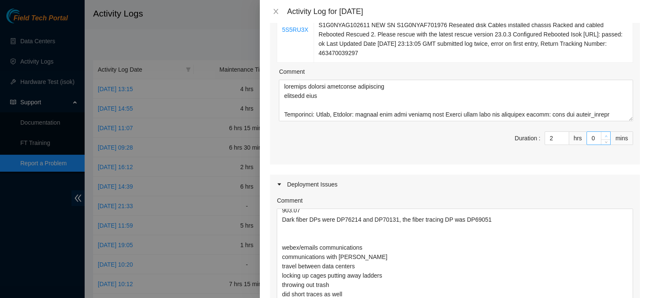
click at [605, 135] on icon "up" at bounding box center [606, 136] width 3 height 3
type input "1"
type input "16"
type input "2"
type input "17"
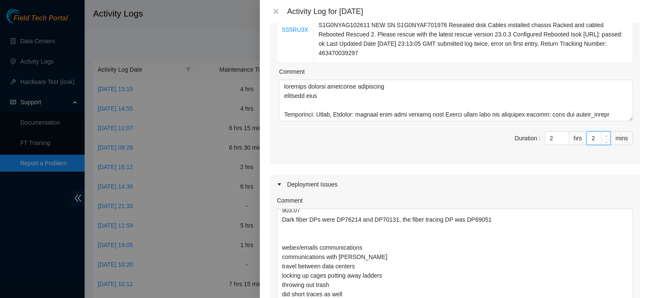
click at [605, 135] on icon "up" at bounding box center [606, 136] width 3 height 3
type input "3"
type input "18"
click at [605, 135] on icon "up" at bounding box center [606, 136] width 3 height 3
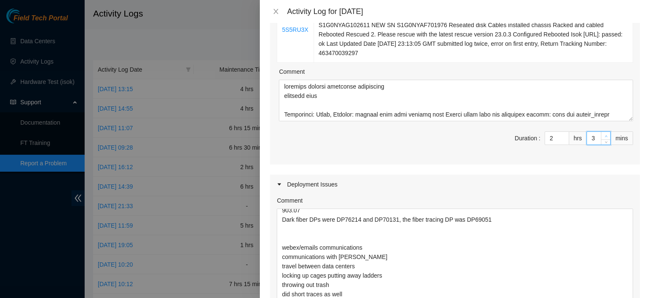
type input "4"
type input "19"
type input "5"
type input "20"
click at [605, 135] on icon "up" at bounding box center [606, 136] width 3 height 3
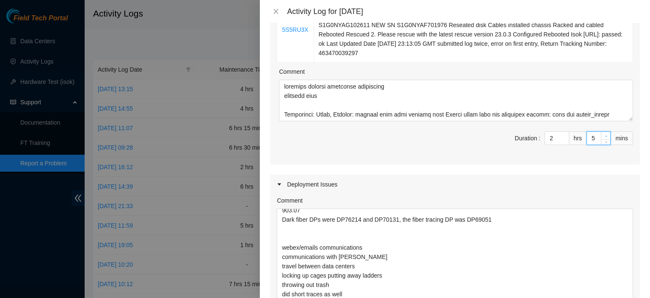
click at [605, 135] on icon "up" at bounding box center [606, 136] width 3 height 3
type input "6"
type input "21"
click at [605, 135] on icon "up" at bounding box center [606, 136] width 3 height 3
type input "7"
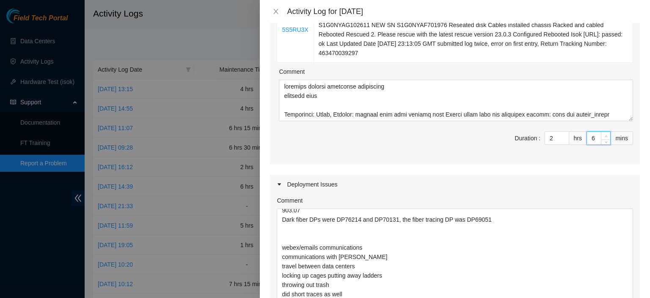
type input "22"
type input "8"
type input "23"
click at [605, 135] on icon "up" at bounding box center [606, 136] width 3 height 3
type input "9"
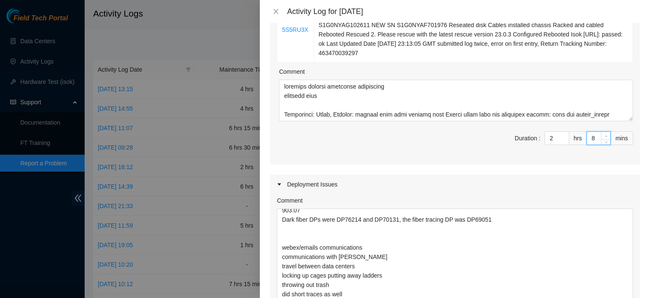
type input "24"
click at [605, 135] on icon "up" at bounding box center [606, 136] width 3 height 3
type input "10"
type input "25"
click at [605, 135] on icon "up" at bounding box center [606, 136] width 3 height 3
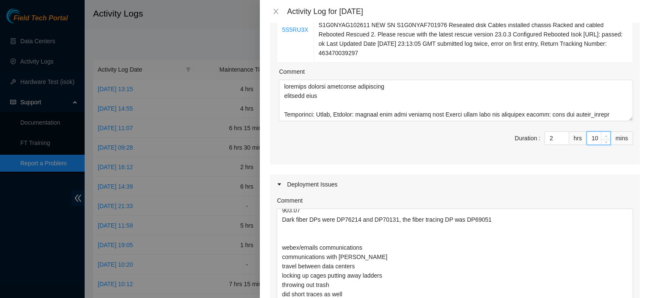
click at [605, 135] on icon "up" at bounding box center [606, 136] width 3 height 3
type input "11"
type input "26"
click at [605, 135] on icon "up" at bounding box center [606, 136] width 3 height 3
type input "12"
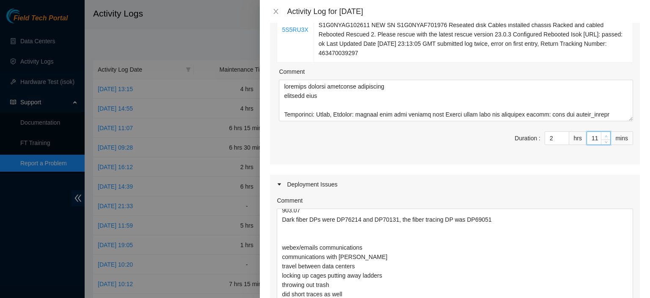
type input "27"
click at [605, 135] on icon "up" at bounding box center [606, 136] width 3 height 3
type input "13"
type input "28"
click at [605, 135] on icon "up" at bounding box center [606, 136] width 3 height 3
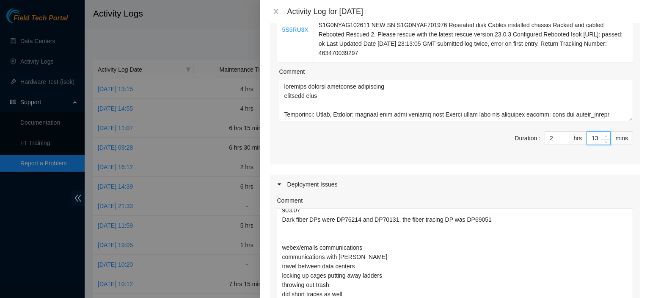
type input "14"
type input "29"
click at [605, 135] on icon "up" at bounding box center [606, 136] width 3 height 3
type input "15"
type input "30"
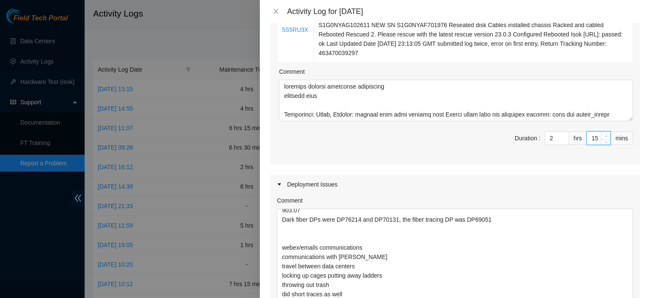
click at [605, 135] on icon "up" at bounding box center [606, 136] width 3 height 3
type input "16"
type input "31"
type input "15"
type input "30"
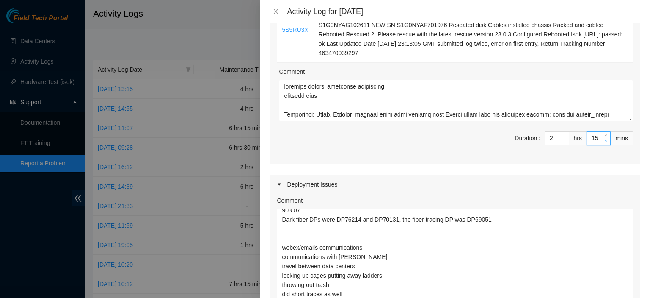
click at [605, 139] on icon "down" at bounding box center [606, 140] width 3 height 3
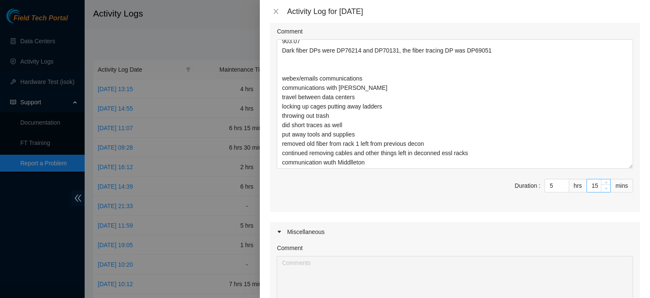
scroll to position [539, 0]
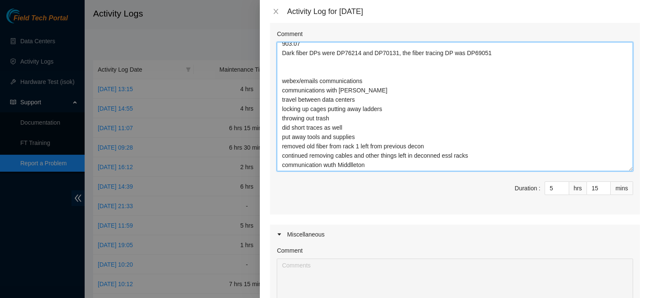
drag, startPoint x: 393, startPoint y: 158, endPoint x: 268, endPoint y: 71, distance: 152.6
click at [268, 71] on div "Note: This activity log is for informational purposes only. You will not be pai…" at bounding box center [455, 160] width 390 height 275
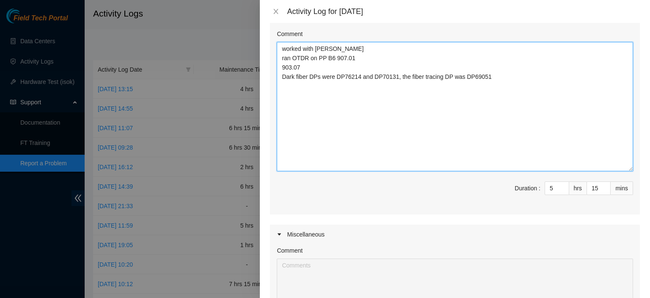
scroll to position [0, 0]
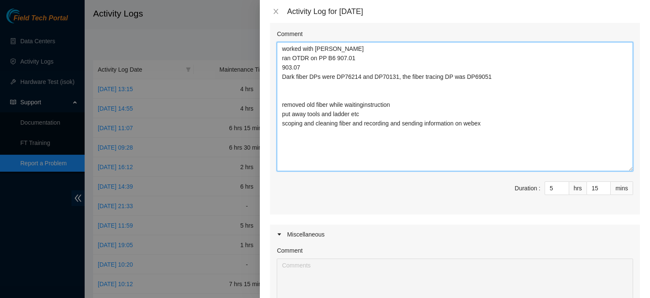
type textarea "worked with [PERSON_NAME] ran OTDR on PP B6 907.01 903.07 Dark fiber DPs were D…"
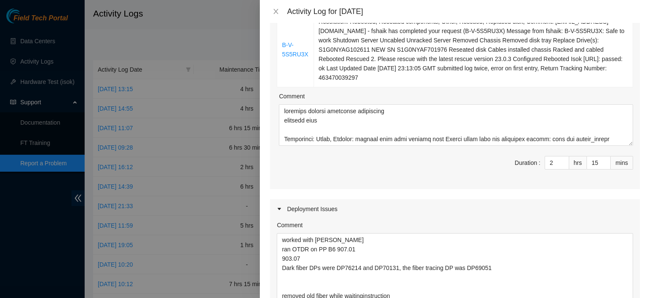
scroll to position [245, 0]
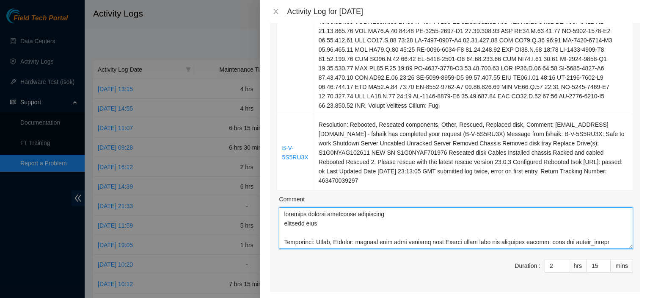
click at [591, 232] on textarea "Comment" at bounding box center [456, 228] width 354 height 42
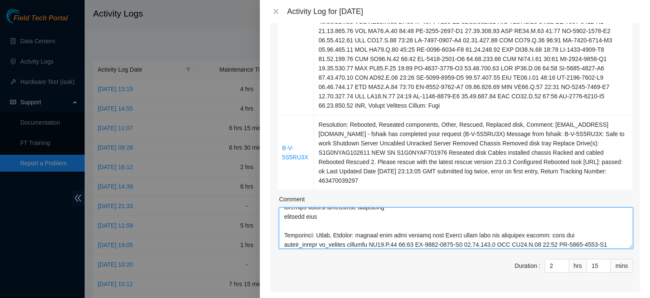
click at [378, 208] on textarea "Comment" at bounding box center [456, 228] width 354 height 42
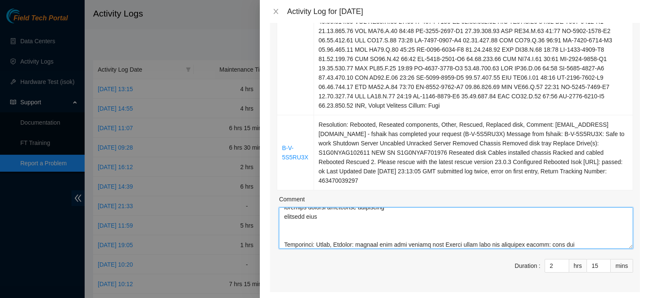
paste textarea "webex/emails communications communications with [PERSON_NAME] travel between da…"
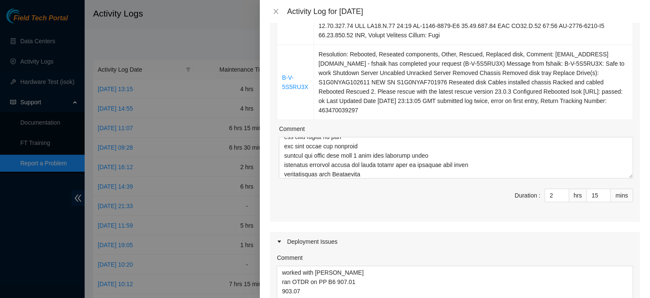
scroll to position [313, 0]
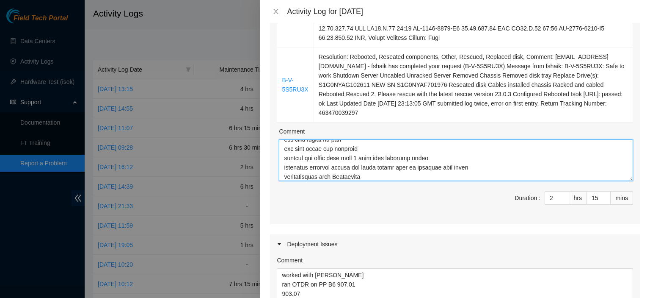
drag, startPoint x: 283, startPoint y: 141, endPoint x: 438, endPoint y: 150, distance: 155.7
click at [438, 150] on textarea "Comment" at bounding box center [456, 160] width 354 height 42
click at [450, 157] on textarea "Comment" at bounding box center [456, 160] width 354 height 42
drag, startPoint x: 475, startPoint y: 158, endPoint x: 281, endPoint y: 143, distance: 194.1
click at [281, 143] on textarea "Comment" at bounding box center [456, 160] width 354 height 42
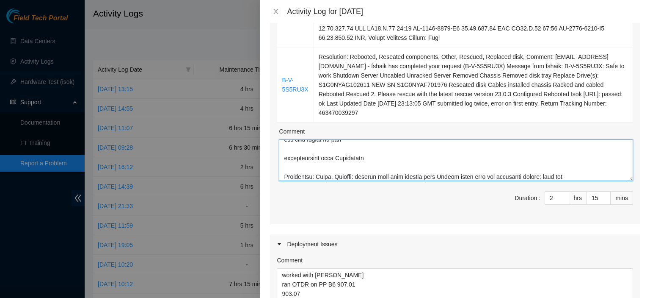
type textarea "shutdown servers submitted resolution replaced disk webex/emails communications…"
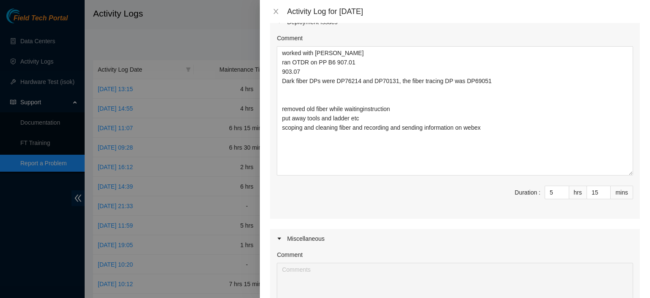
scroll to position [536, 0]
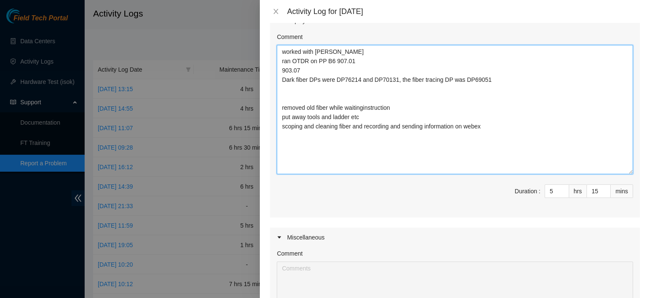
click at [552, 133] on textarea "worked with [PERSON_NAME] ran OTDR on PP B6 907.01 903.07 Dark fiber DPs were D…" at bounding box center [455, 109] width 357 height 129
paste textarea "put away tools and supplies removed old fiber from rack 1 left from previous de…"
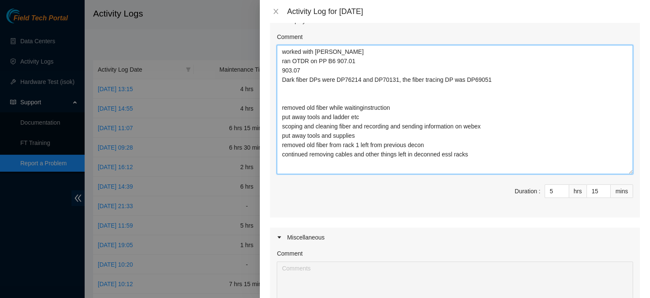
type textarea "worked with [PERSON_NAME] ran OTDR on PP B6 907.01 903.07 Dark fiber DPs were D…"
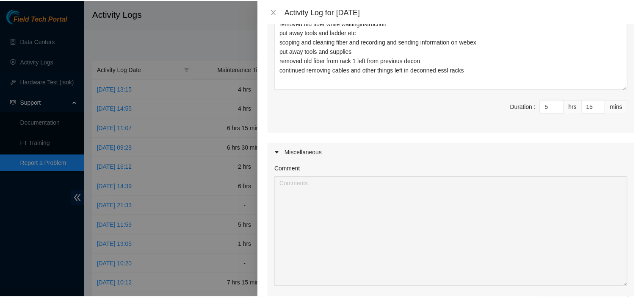
scroll to position [735, 0]
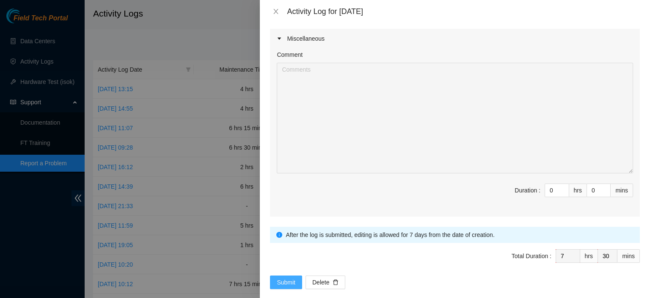
click at [285, 277] on span "Submit" at bounding box center [286, 281] width 19 height 9
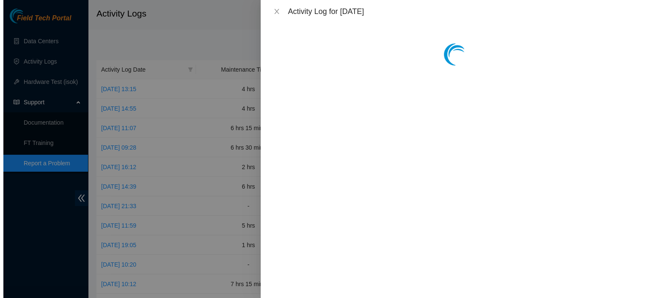
scroll to position [0, 0]
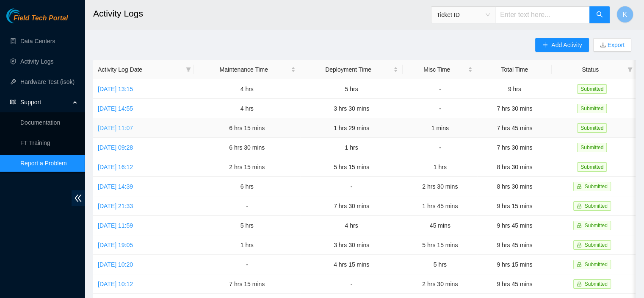
click at [133, 129] on link "[DATE] 11:07" at bounding box center [115, 128] width 35 height 7
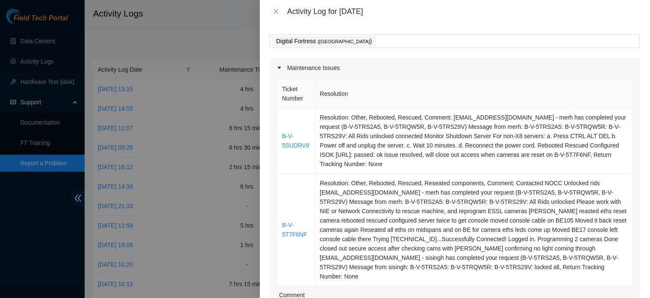
scroll to position [35, 0]
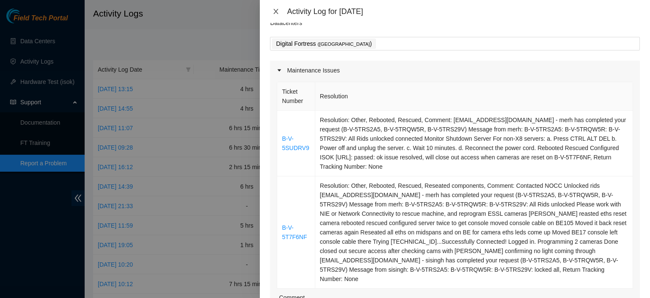
click at [274, 14] on icon "close" at bounding box center [276, 11] width 7 height 7
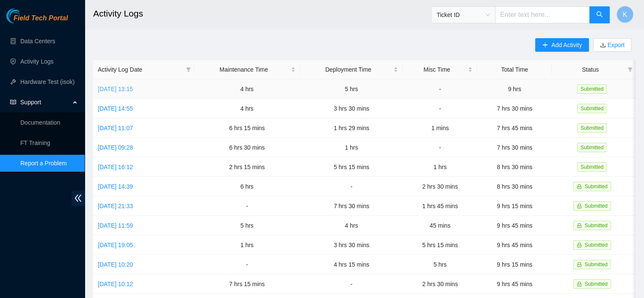
click at [133, 86] on link "[DATE] 13:15" at bounding box center [115, 89] width 35 height 7
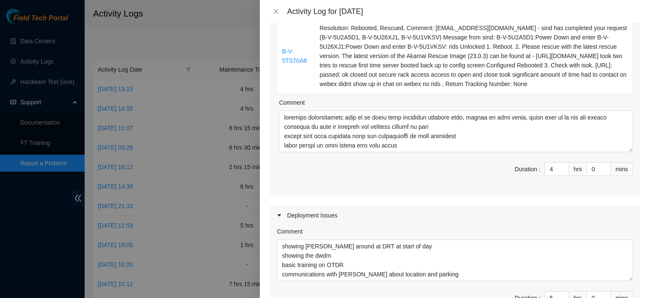
scroll to position [155, 0]
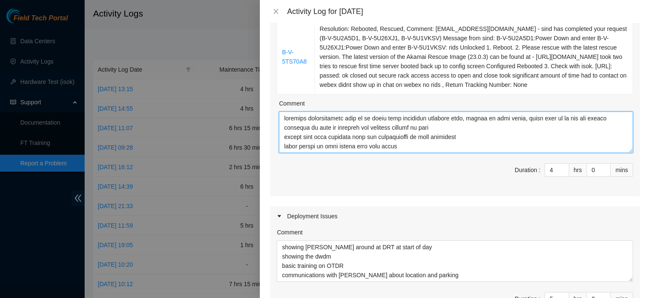
drag, startPoint x: 390, startPoint y: 128, endPoint x: 366, endPoint y: 127, distance: 23.8
click at [366, 127] on textarea "Comment" at bounding box center [456, 132] width 354 height 42
click at [380, 127] on textarea "Comment" at bounding box center [456, 132] width 354 height 42
type textarea "informed documentation team of an error when adjusting activity logs, unable to…"
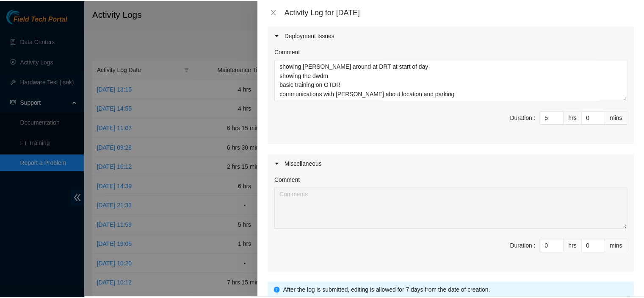
scroll to position [401, 0]
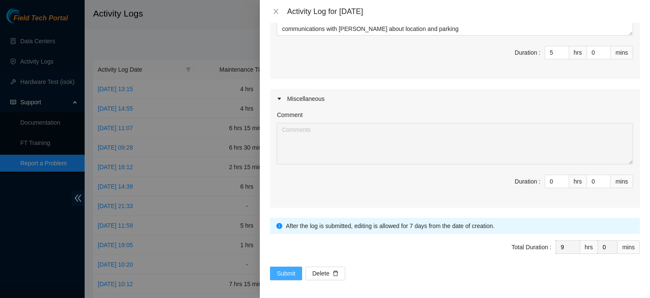
click at [282, 268] on span "Submit" at bounding box center [286, 272] width 19 height 9
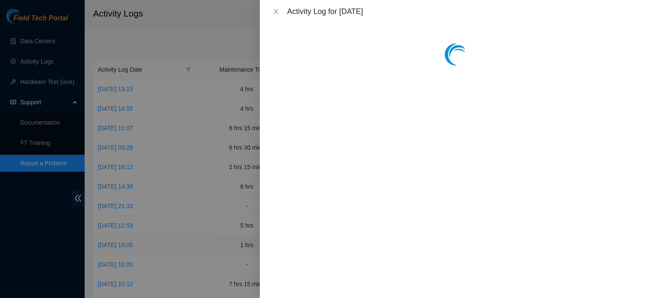
scroll to position [0, 0]
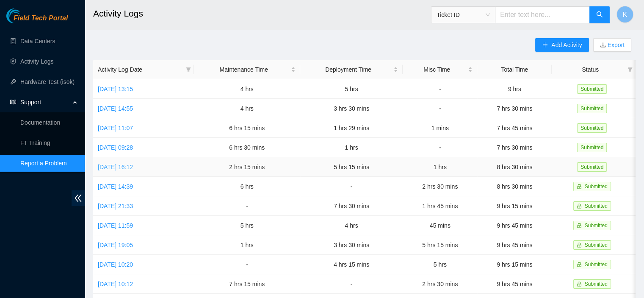
click at [133, 167] on link "[DATE] 16:12" at bounding box center [115, 166] width 35 height 7
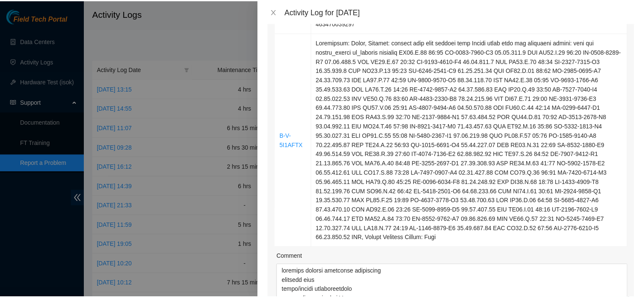
scroll to position [578, 0]
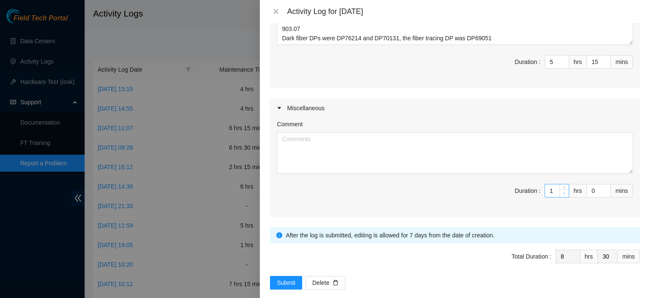
click at [563, 192] on icon "down" at bounding box center [564, 193] width 3 height 3
type input "0"
type input "7"
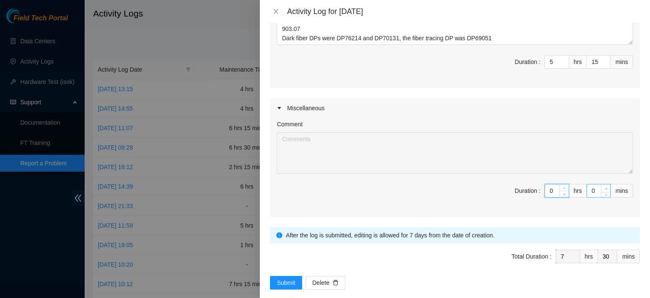
click at [605, 187] on icon "up" at bounding box center [606, 188] width 3 height 3
type input "1"
type input "31"
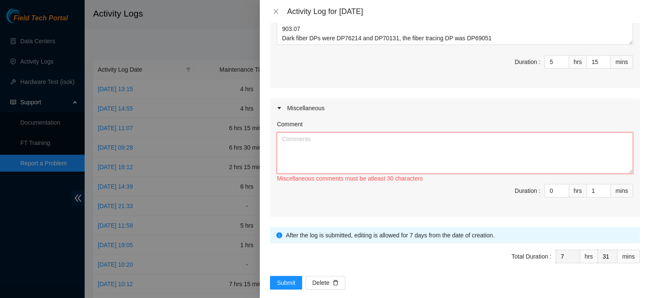
click at [579, 154] on textarea "Comment" at bounding box center [455, 153] width 357 height 42
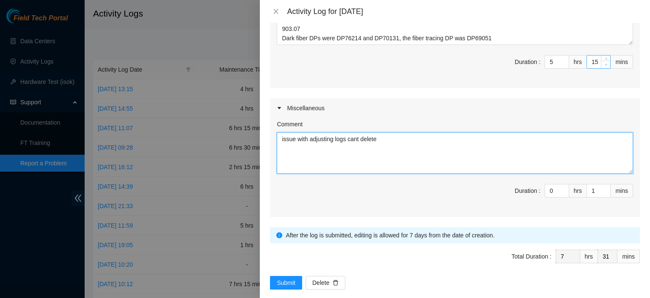
type textarea "issue with adjusting logs cant delete"
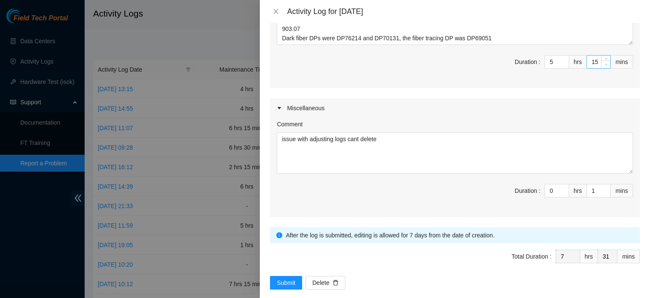
click at [605, 63] on icon "down" at bounding box center [606, 64] width 3 height 3
type input "14"
type input "30"
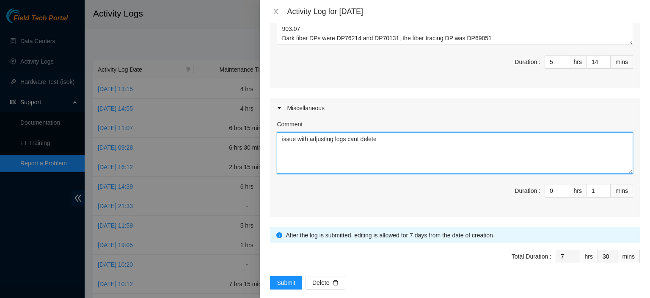
click at [503, 132] on textarea "issue with adjusting logs cant delete" at bounding box center [455, 153] width 357 height 42
type textarea "issue with adjusting logs cant delete removed a minute from deployments, i have…"
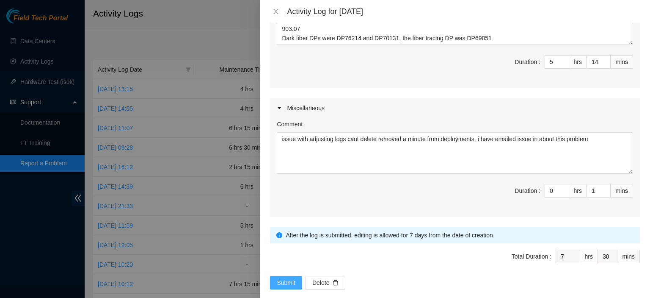
click at [283, 278] on span "Submit" at bounding box center [286, 282] width 19 height 9
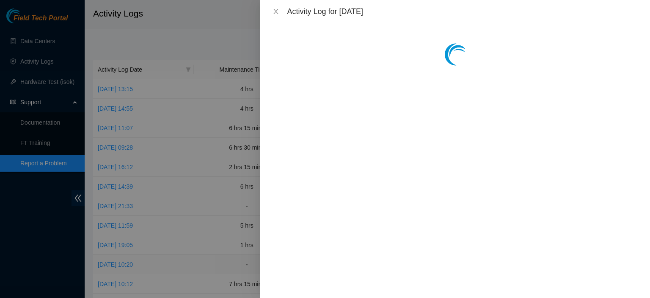
scroll to position [0, 0]
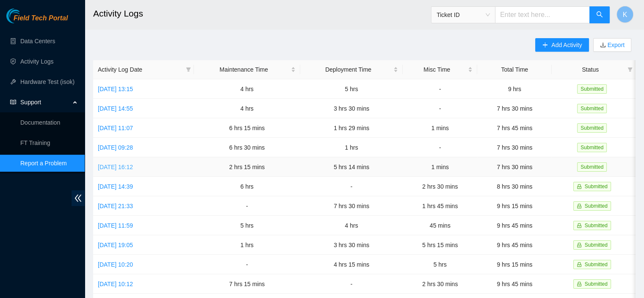
click at [133, 168] on link "[DATE] 16:12" at bounding box center [115, 166] width 35 height 7
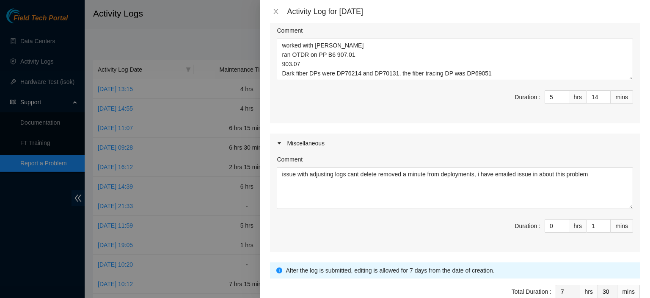
scroll to position [503, 0]
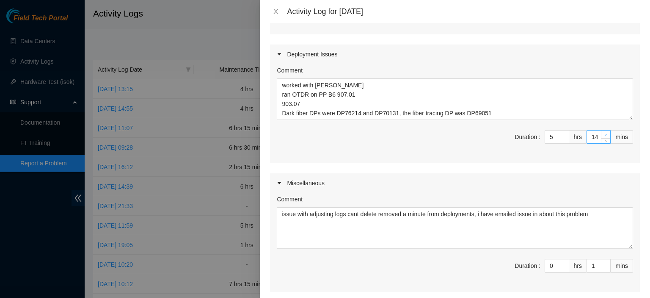
click at [605, 133] on icon "up" at bounding box center [606, 134] width 3 height 3
type input "15"
type input "31"
click at [605, 133] on icon "up" at bounding box center [606, 134] width 3 height 3
type input "16"
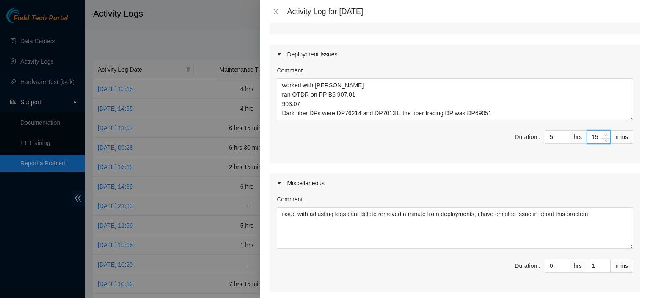
type input "32"
click at [605, 133] on icon "up" at bounding box center [606, 134] width 3 height 3
type input "17"
type input "33"
click at [605, 133] on icon "up" at bounding box center [606, 134] width 3 height 3
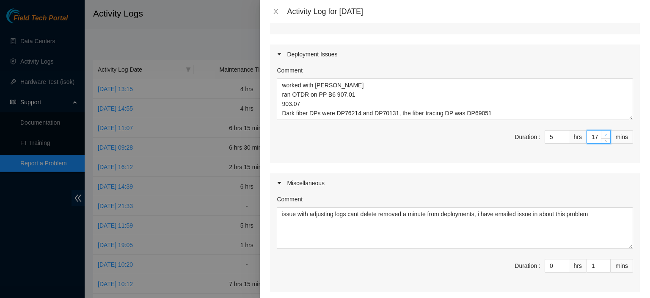
type input "18"
type input "34"
click at [605, 133] on icon "up" at bounding box center [606, 134] width 3 height 3
type input "19"
type input "35"
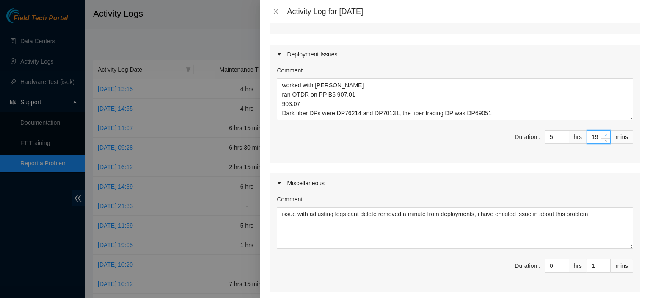
click at [605, 133] on icon "up" at bounding box center [606, 134] width 3 height 3
type input "21"
type input "37"
type input "22"
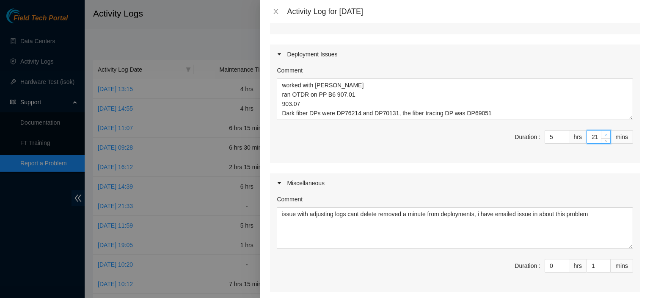
type input "38"
click at [605, 133] on icon "up" at bounding box center [606, 134] width 3 height 3
type input "23"
type input "39"
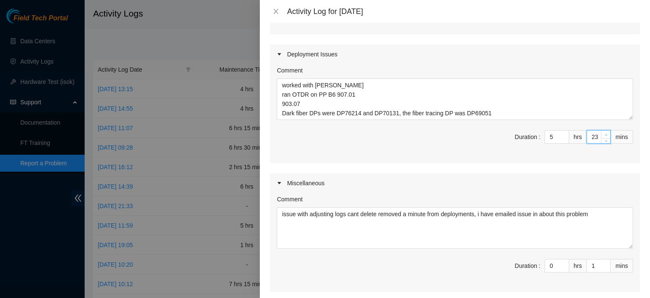
type input "24"
type input "40"
click at [605, 133] on icon "up" at bounding box center [606, 134] width 3 height 3
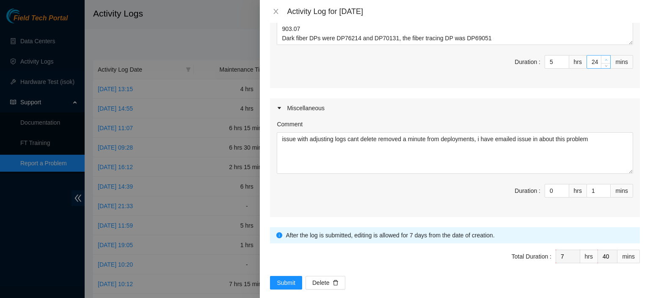
type input "25"
type input "41"
click at [603, 55] on span "Increase Value" at bounding box center [605, 59] width 9 height 8
type input "26"
type input "42"
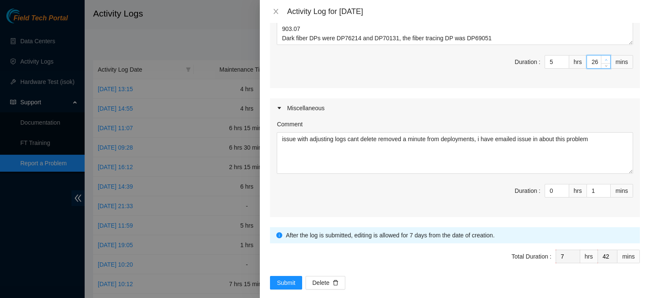
click at [603, 55] on span "Increase Value" at bounding box center [605, 59] width 9 height 8
type input "27"
type input "43"
click at [603, 55] on span "Increase Value" at bounding box center [605, 59] width 9 height 8
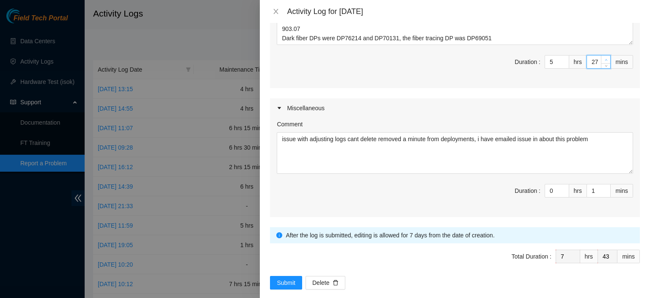
type input "28"
type input "44"
click at [603, 55] on span "Increase Value" at bounding box center [605, 59] width 9 height 8
type input "29"
type input "45"
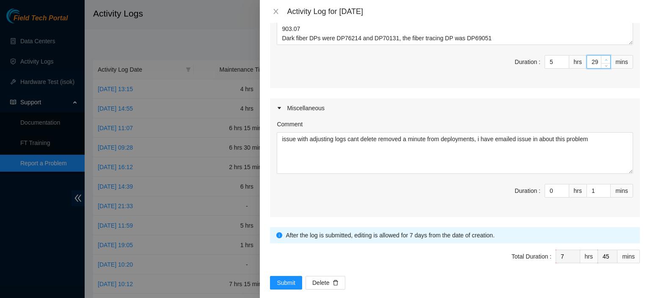
click at [603, 55] on span "Increase Value" at bounding box center [605, 59] width 9 height 8
type input "30"
type input "46"
click at [603, 55] on span "Increase Value" at bounding box center [605, 59] width 9 height 8
type input "31"
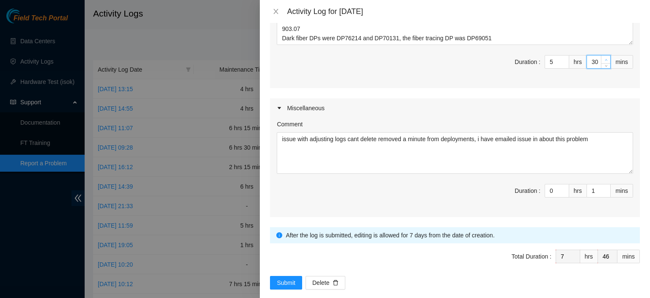
type input "47"
type input "32"
type input "48"
click at [603, 55] on span "Increase Value" at bounding box center [605, 59] width 9 height 8
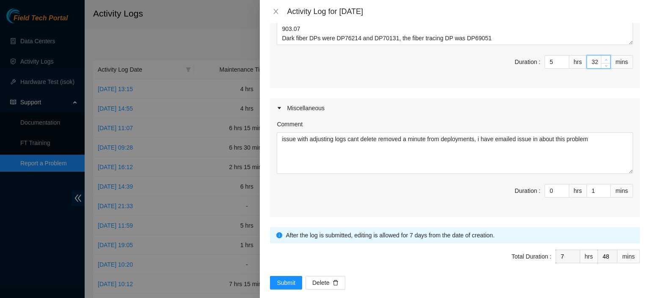
type input "33"
type input "49"
type input "34"
type input "50"
click at [603, 55] on span "Increase Value" at bounding box center [605, 59] width 9 height 8
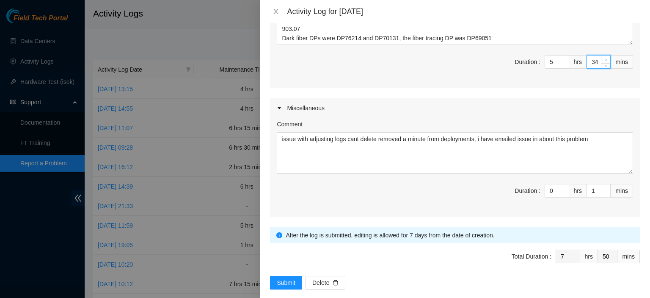
click at [603, 55] on span "Increase Value" at bounding box center [605, 59] width 9 height 8
type input "35"
type input "51"
type input "36"
type input "52"
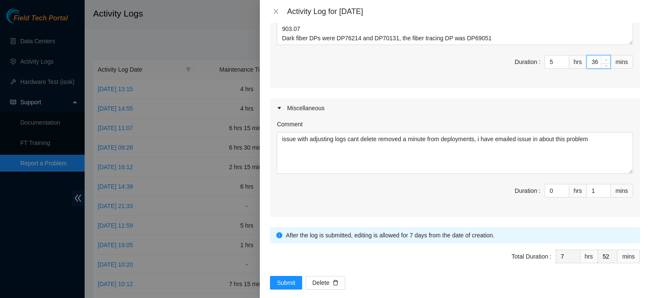
click at [603, 55] on span "Increase Value" at bounding box center [605, 59] width 9 height 8
type input "37"
type input "53"
click at [603, 55] on span "Increase Value" at bounding box center [605, 59] width 9 height 8
type input "38"
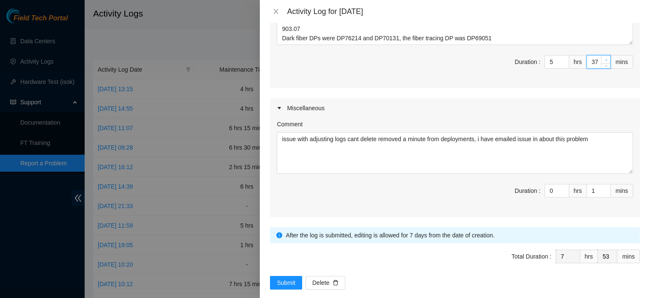
type input "54"
click at [603, 55] on span "Increase Value" at bounding box center [605, 59] width 9 height 8
type input "39"
type input "55"
click at [603, 55] on span "Increase Value" at bounding box center [605, 59] width 9 height 8
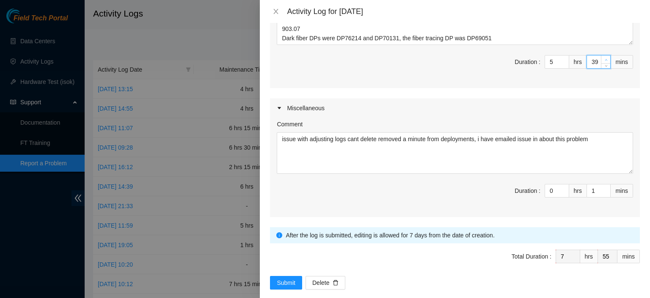
click at [603, 55] on span "Increase Value" at bounding box center [605, 59] width 9 height 8
type input "40"
type input "56"
type input "41"
type input "57"
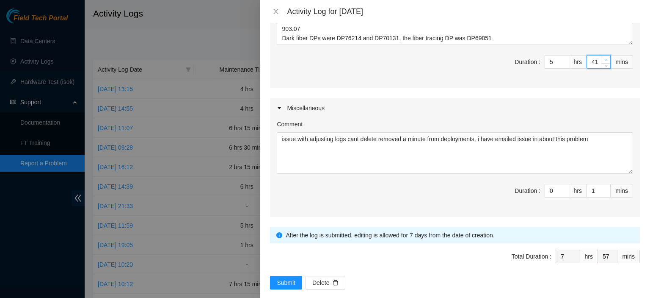
click at [603, 55] on span "Increase Value" at bounding box center [605, 59] width 9 height 8
type input "42"
type input "58"
click at [603, 55] on span "Increase Value" at bounding box center [605, 59] width 9 height 8
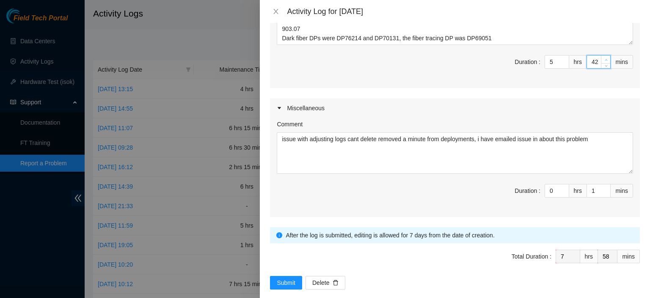
type input "43"
type input "59"
type input "44"
type input "8"
type input "0"
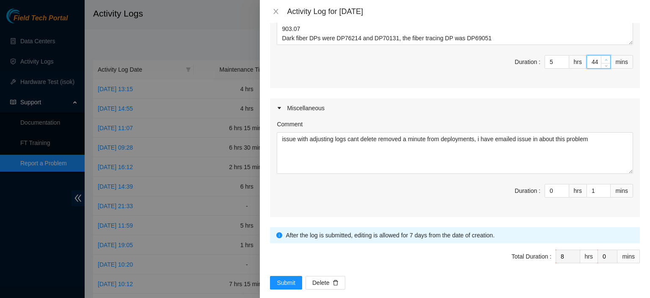
click at [603, 55] on span "Increase Value" at bounding box center [605, 59] width 9 height 8
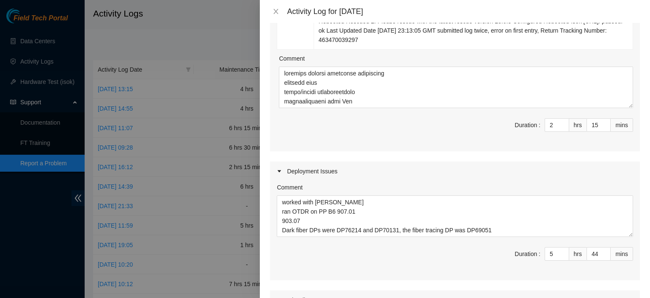
scroll to position [369, 0]
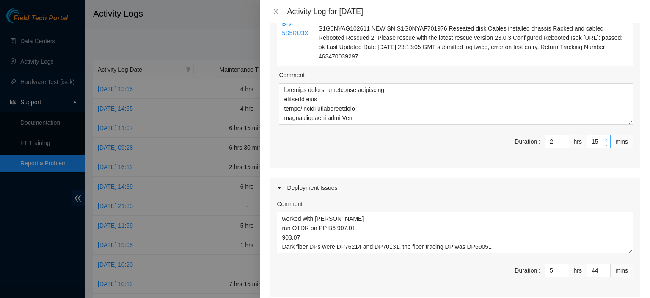
click at [605, 138] on icon "up" at bounding box center [606, 139] width 3 height 3
type input "16"
type input "1"
click at [605, 138] on icon "up" at bounding box center [606, 139] width 3 height 3
type input "17"
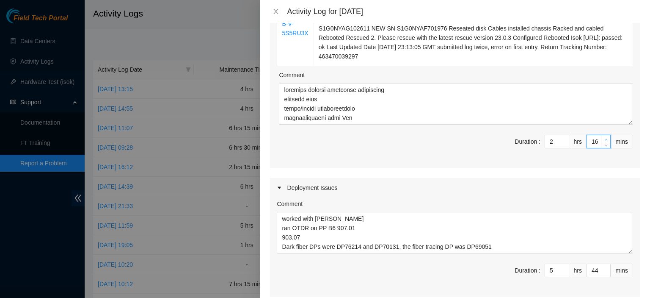
type input "2"
click at [605, 138] on icon "up" at bounding box center [606, 139] width 3 height 3
type input "19"
type input "4"
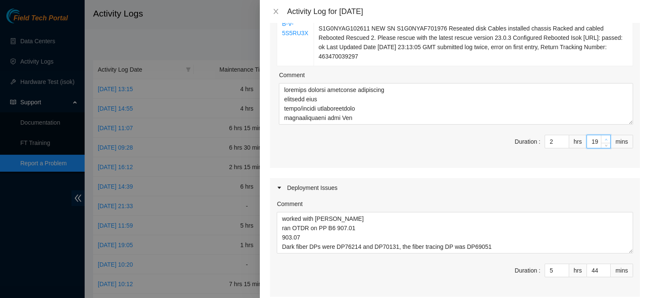
type input "20"
type input "5"
click at [605, 138] on icon "up" at bounding box center [606, 139] width 3 height 3
type input "21"
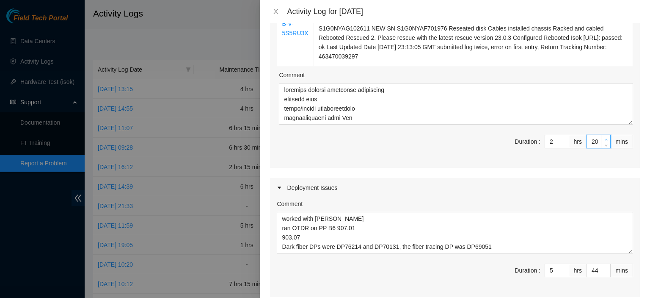
type input "6"
type input "22"
type input "7"
click at [605, 138] on icon "up" at bounding box center [606, 139] width 3 height 3
type input "23"
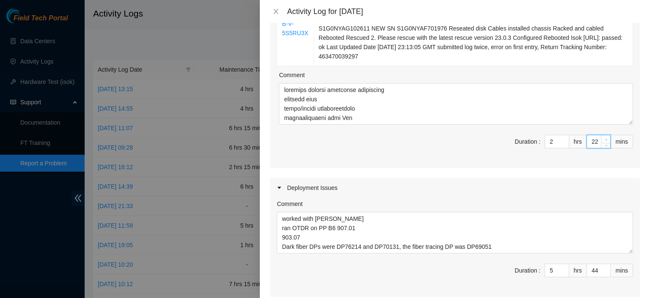
type input "8"
click at [605, 138] on icon "up" at bounding box center [606, 139] width 3 height 3
type input "24"
type input "9"
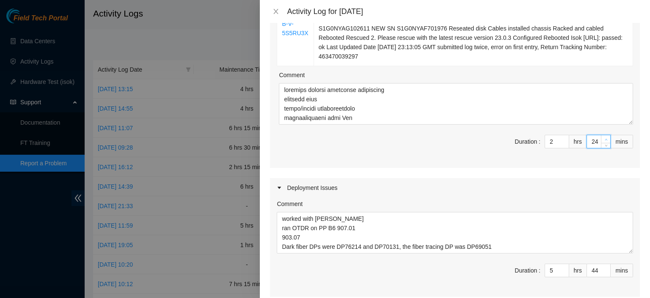
click at [605, 138] on icon "up" at bounding box center [606, 139] width 3 height 3
type input "25"
type input "10"
click at [605, 138] on icon "up" at bounding box center [606, 139] width 3 height 3
type input "26"
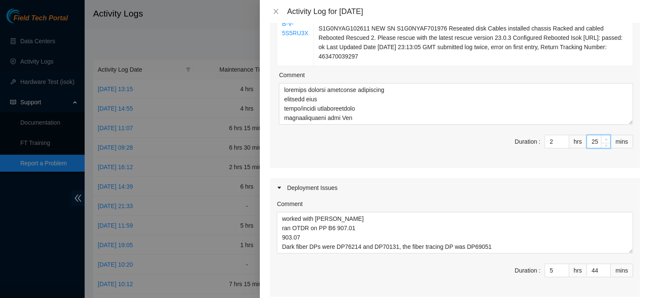
type input "11"
click at [605, 138] on icon "up" at bounding box center [606, 139] width 3 height 3
type input "27"
type input "12"
type input "28"
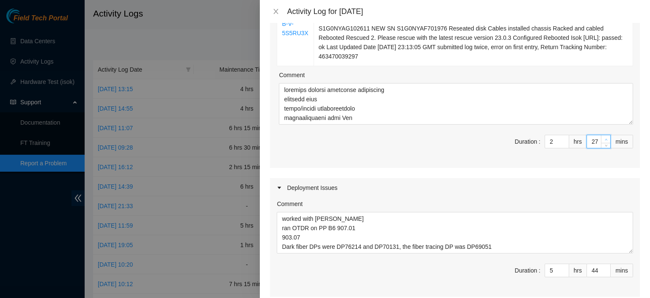
type input "13"
click at [605, 138] on icon "up" at bounding box center [606, 139] width 3 height 3
type input "29"
type input "14"
click at [605, 138] on icon "up" at bounding box center [606, 139] width 3 height 3
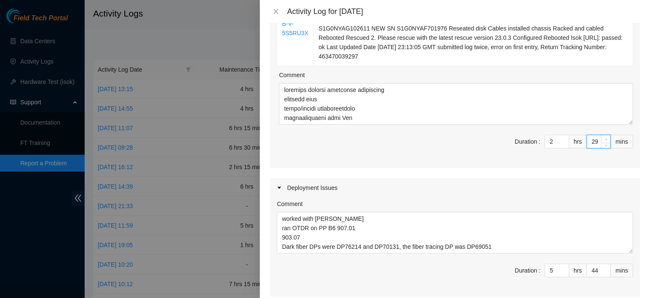
type input "30"
type input "15"
click at [605, 138] on icon "up" at bounding box center [606, 139] width 3 height 3
type input "31"
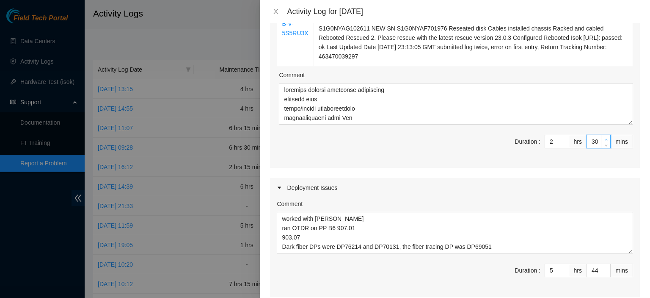
type input "16"
click at [604, 142] on span "down" at bounding box center [606, 144] width 5 height 5
type input "30"
type input "15"
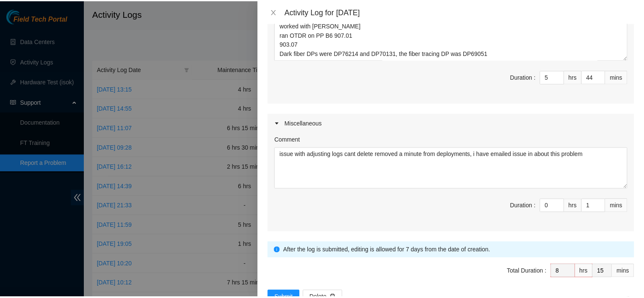
scroll to position [578, 0]
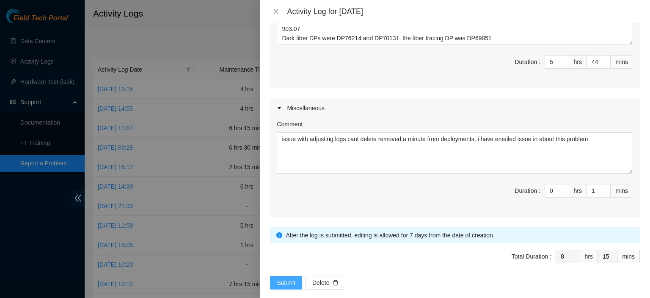
click at [287, 278] on span "Submit" at bounding box center [286, 282] width 19 height 9
